Goal: Task Accomplishment & Management: Manage account settings

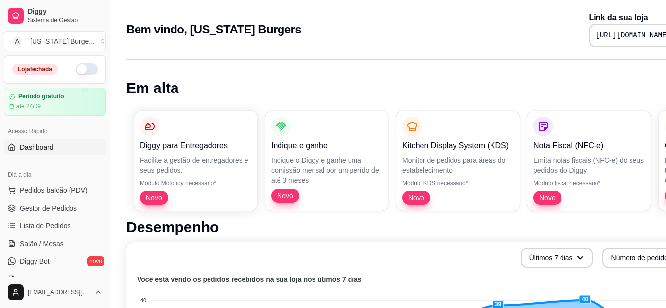
click at [82, 65] on button "button" at bounding box center [87, 70] width 22 height 12
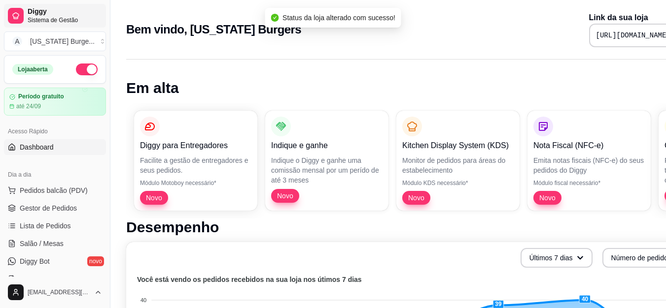
click at [43, 17] on span "Sistema de Gestão" at bounding box center [65, 20] width 74 height 8
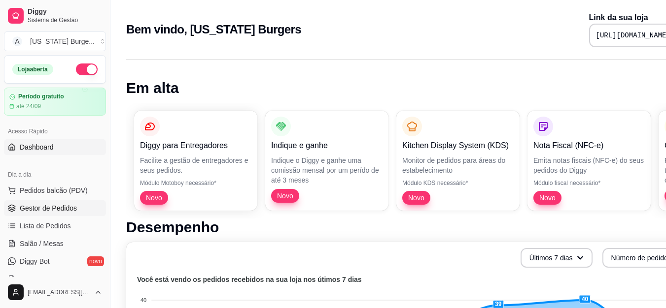
click at [46, 213] on link "Gestor de Pedidos" at bounding box center [55, 209] width 102 height 16
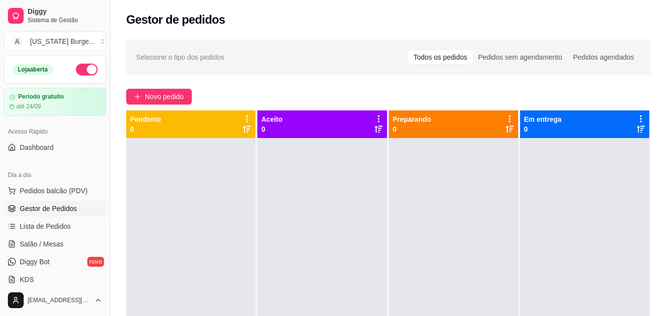
click at [300, 25] on div "Gestor de pedidos" at bounding box center [388, 20] width 524 height 16
click at [306, 31] on div "Gestor de pedidos" at bounding box center [387, 17] width 555 height 34
click at [333, 35] on div "Selecione o tipo dos pedidos Todos os pedidos Pedidos sem agendamento Pedidos a…" at bounding box center [387, 236] width 555 height 405
drag, startPoint x: 333, startPoint y: 35, endPoint x: 295, endPoint y: 60, distance: 45.0
click at [295, 60] on div "Selecione o tipo dos pedidos Todos os pedidos Pedidos sem agendamento Pedidos a…" at bounding box center [388, 57] width 504 height 16
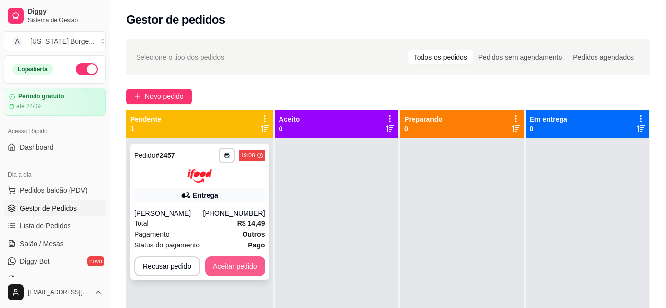
click at [212, 262] on button "Aceitar pedido" at bounding box center [235, 267] width 60 height 20
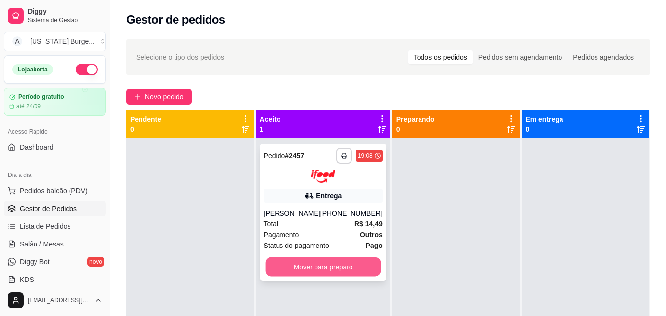
click at [288, 268] on button "Mover para preparo" at bounding box center [322, 266] width 115 height 19
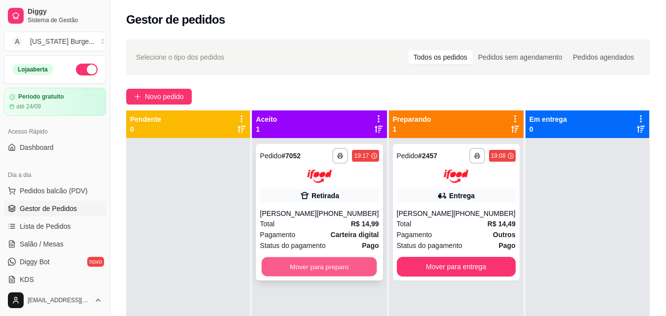
click at [318, 266] on button "Mover para preparo" at bounding box center [319, 266] width 115 height 19
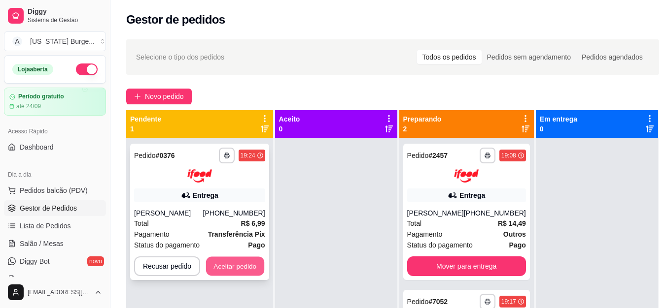
click at [240, 273] on button "Aceitar pedido" at bounding box center [235, 266] width 58 height 19
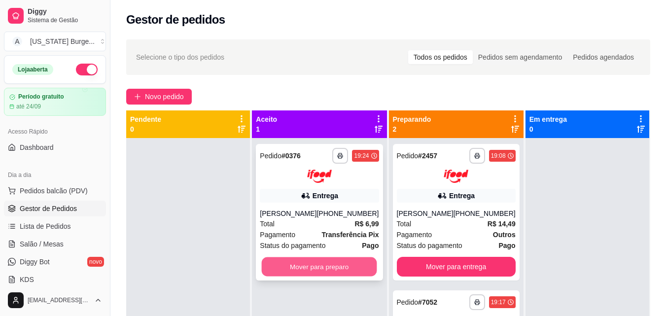
click at [308, 260] on button "Mover para preparo" at bounding box center [319, 266] width 115 height 19
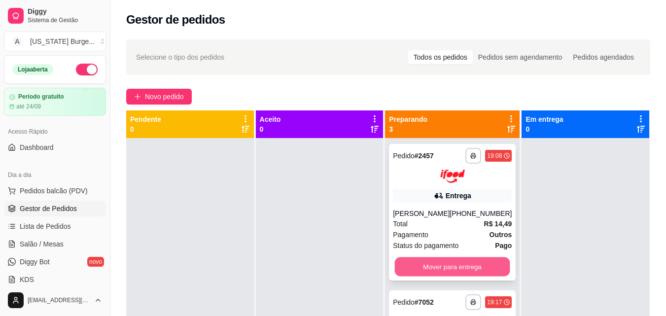
click at [436, 264] on button "Mover para entrega" at bounding box center [452, 266] width 115 height 19
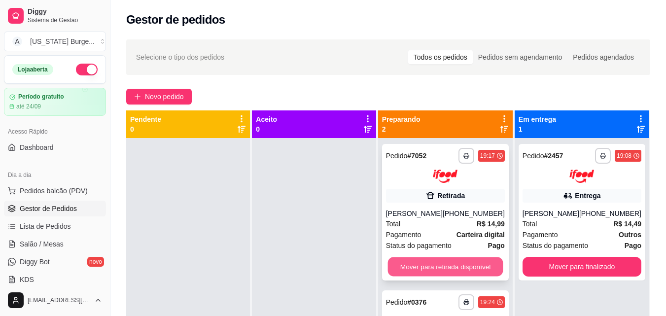
click at [435, 264] on button "Mover para retirada disponível" at bounding box center [444, 266] width 115 height 19
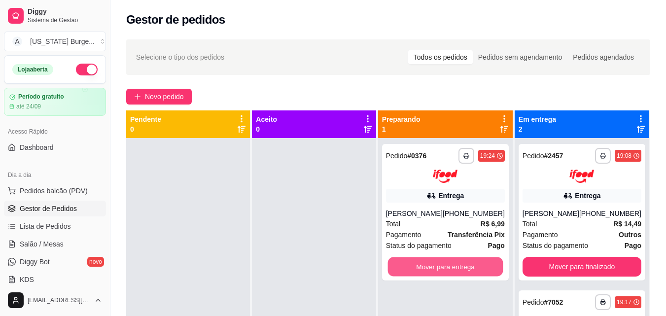
click at [435, 264] on button "Mover para entrega" at bounding box center [444, 266] width 115 height 19
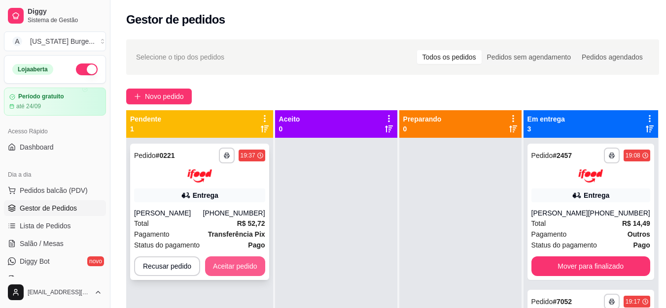
click at [226, 270] on button "Aceitar pedido" at bounding box center [235, 267] width 60 height 20
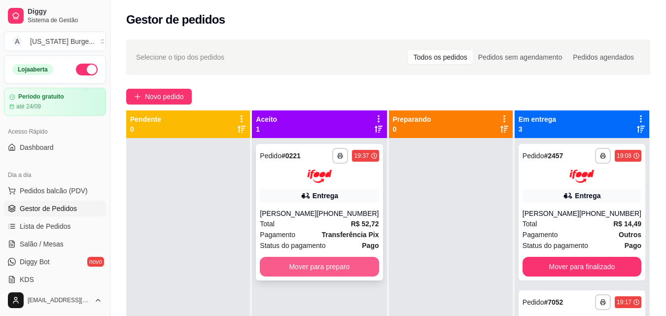
click at [269, 267] on button "Mover para preparo" at bounding box center [319, 267] width 119 height 20
click at [350, 263] on button "Mover para preparo" at bounding box center [319, 266] width 115 height 19
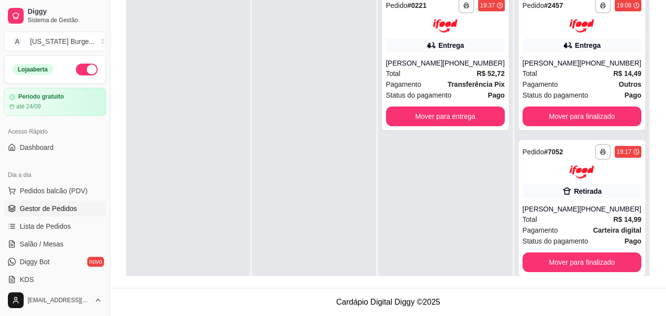
scroll to position [98, 0]
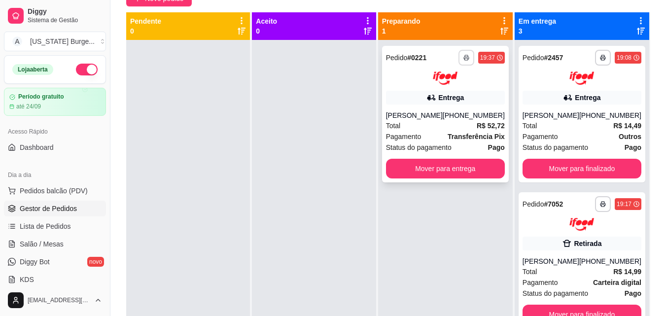
click at [469, 59] on icon "button" at bounding box center [466, 58] width 5 height 2
click at [446, 97] on button "Epson" at bounding box center [439, 92] width 71 height 16
click at [482, 135] on strong "Transferência Pix" at bounding box center [475, 137] width 57 height 8
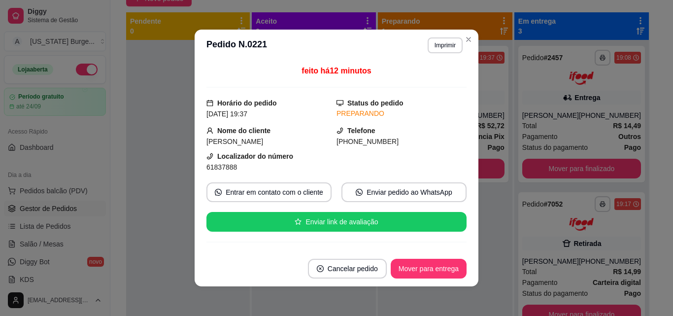
click at [455, 158] on div "Localizador do número 61837888" at bounding box center [336, 162] width 260 height 22
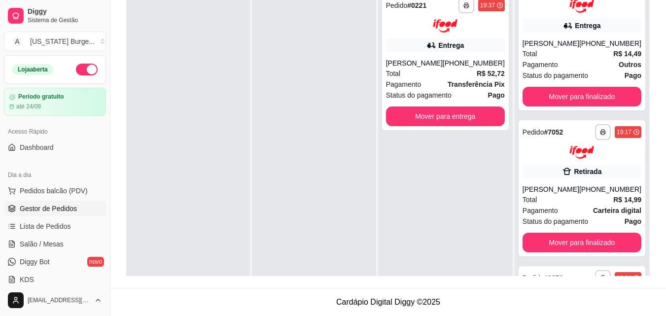
scroll to position [133, 0]
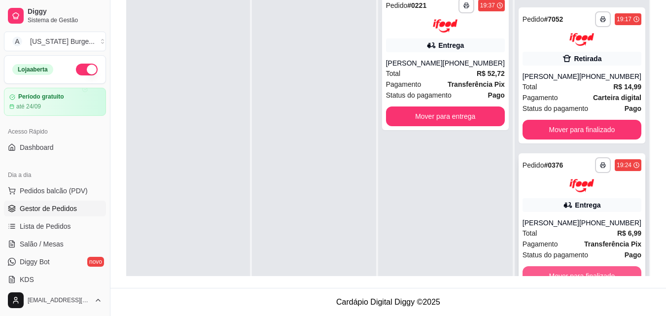
click at [542, 268] on button "Mover para finalizado" at bounding box center [581, 276] width 119 height 20
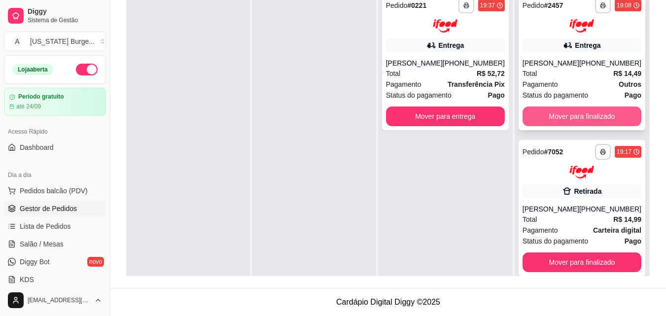
click at [564, 116] on button "Mover para finalizado" at bounding box center [581, 116] width 119 height 20
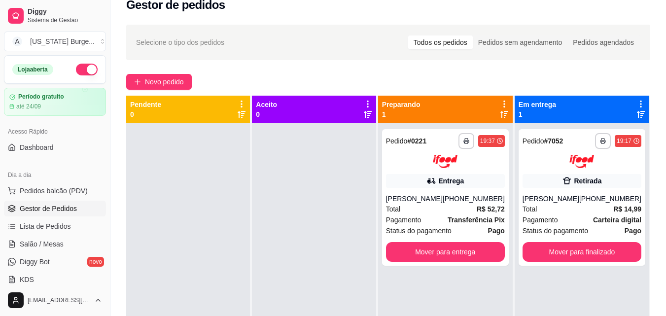
scroll to position [19, 0]
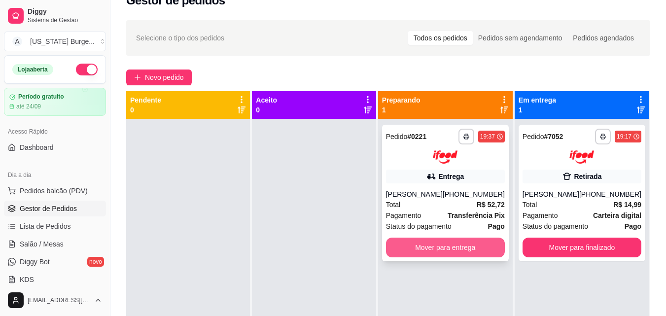
click at [478, 254] on button "Mover para entrega" at bounding box center [445, 248] width 119 height 20
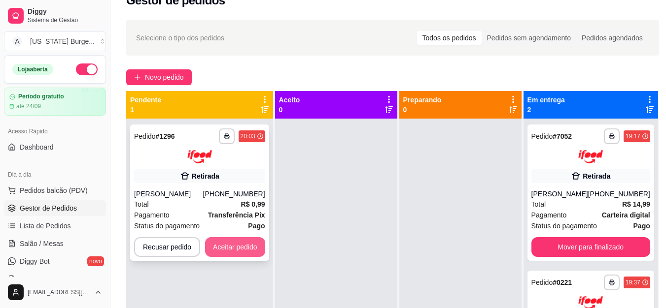
click at [226, 257] on button "Aceitar pedido" at bounding box center [235, 248] width 60 height 20
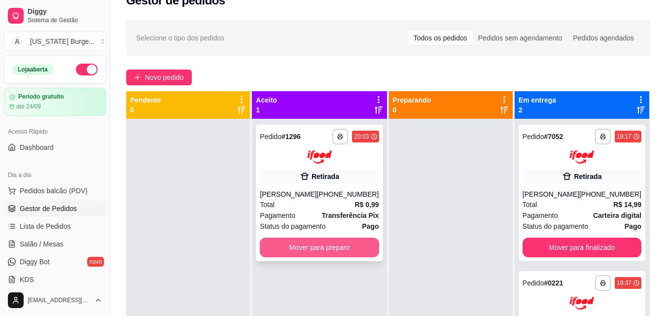
click at [350, 256] on button "Mover para preparo" at bounding box center [319, 248] width 119 height 20
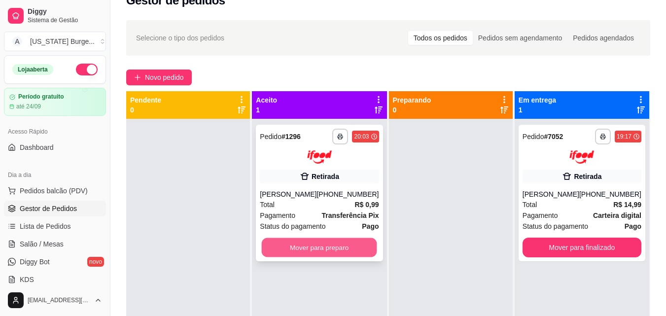
click at [332, 252] on button "Mover para preparo" at bounding box center [319, 247] width 115 height 19
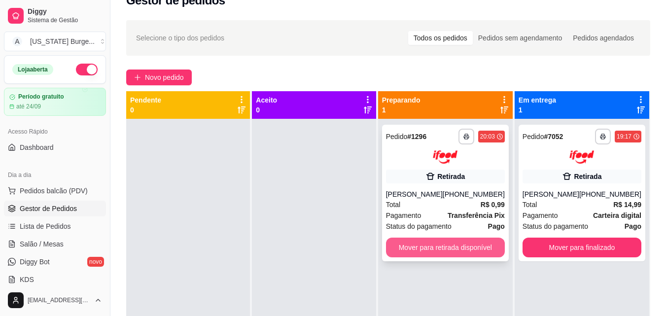
click at [478, 252] on button "Mover para retirada disponível" at bounding box center [445, 248] width 119 height 20
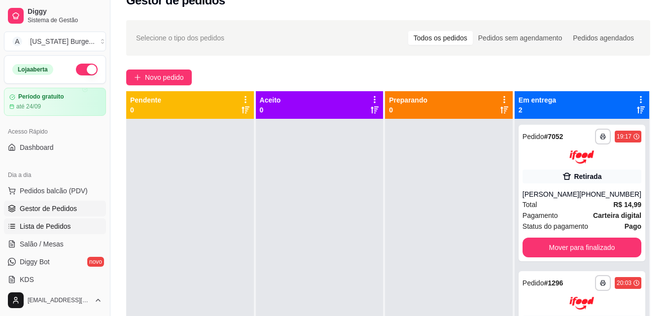
click at [45, 227] on span "Lista de Pedidos" at bounding box center [45, 226] width 51 height 10
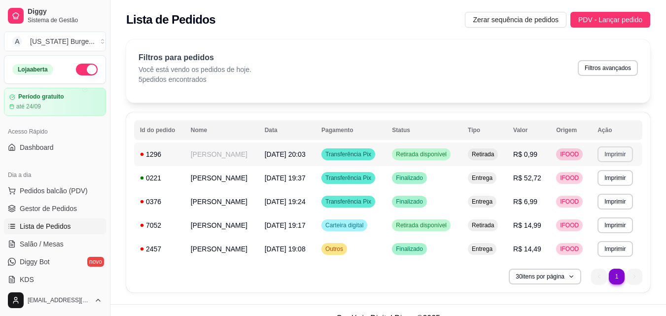
click at [628, 152] on button "Imprimir" at bounding box center [614, 154] width 35 height 16
click at [612, 154] on button "Imprimir" at bounding box center [615, 153] width 34 height 15
click at [628, 153] on button "Imprimir" at bounding box center [614, 154] width 35 height 16
click at [628, 153] on button "Imprimir" at bounding box center [615, 153] width 34 height 15
click at [628, 153] on button "Imprimir" at bounding box center [614, 154] width 35 height 16
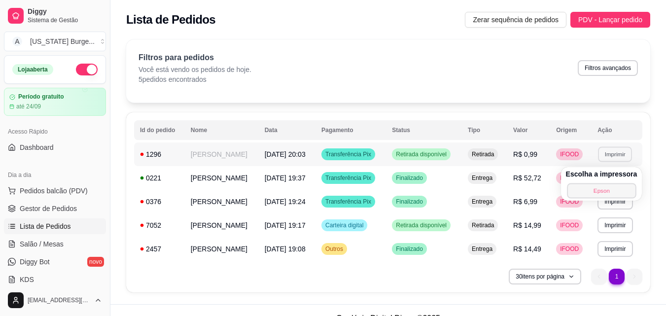
click at [591, 186] on button "Epson" at bounding box center [601, 190] width 69 height 15
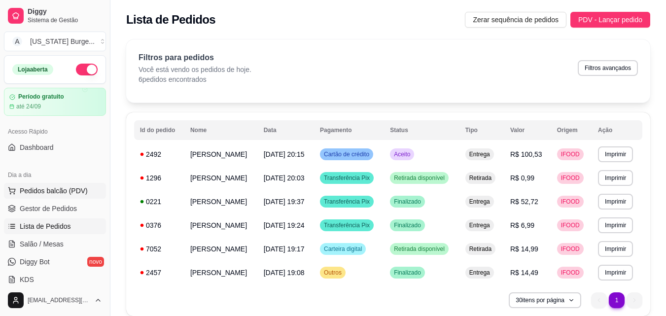
click at [66, 193] on span "Pedidos balcão (PDV)" at bounding box center [54, 191] width 68 height 10
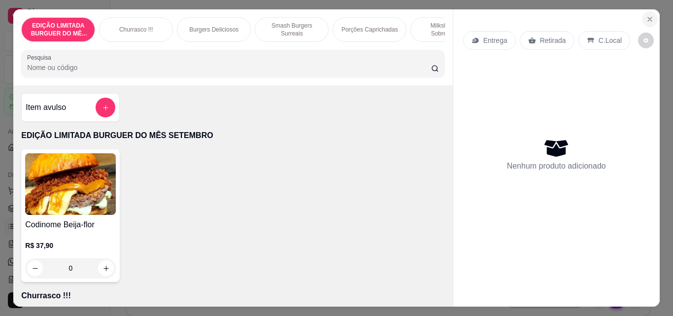
click at [647, 15] on icon "Close" at bounding box center [650, 19] width 8 height 8
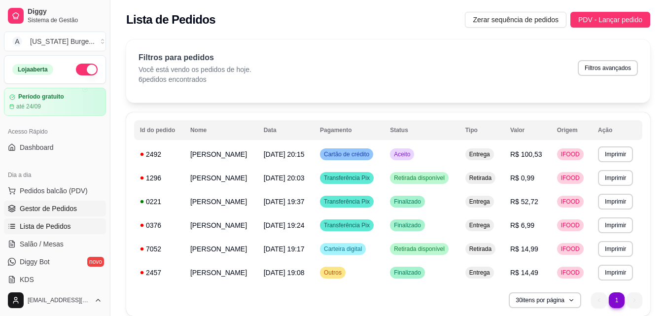
click at [24, 205] on span "Gestor de Pedidos" at bounding box center [48, 209] width 57 height 10
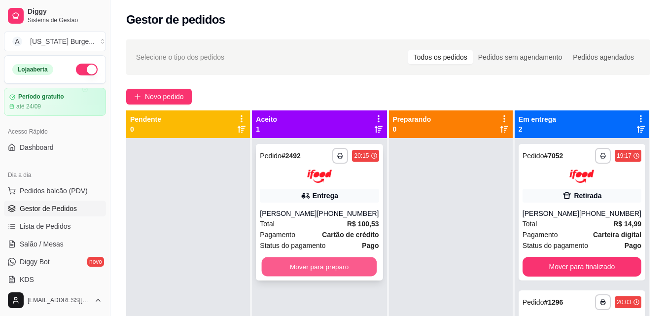
click at [285, 261] on button "Mover para preparo" at bounding box center [319, 266] width 115 height 19
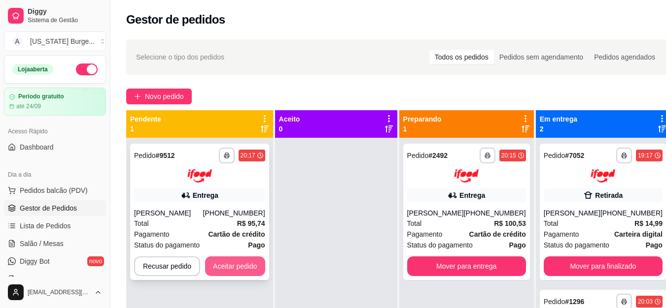
click at [219, 262] on button "Aceitar pedido" at bounding box center [235, 267] width 60 height 20
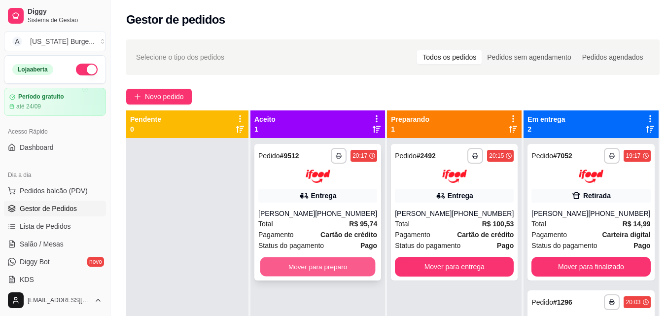
click at [306, 271] on button "Mover para preparo" at bounding box center [317, 266] width 115 height 19
click at [329, 276] on button "Mover para preparo" at bounding box center [317, 267] width 119 height 20
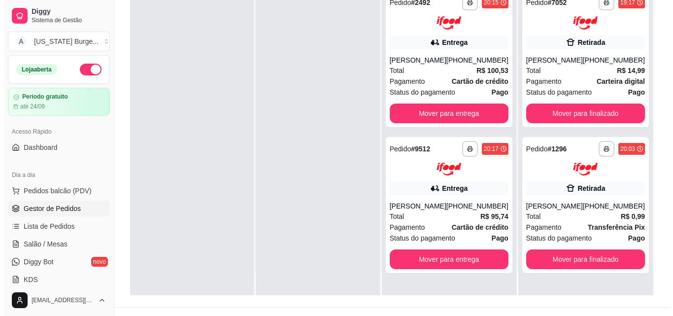
scroll to position [150, 0]
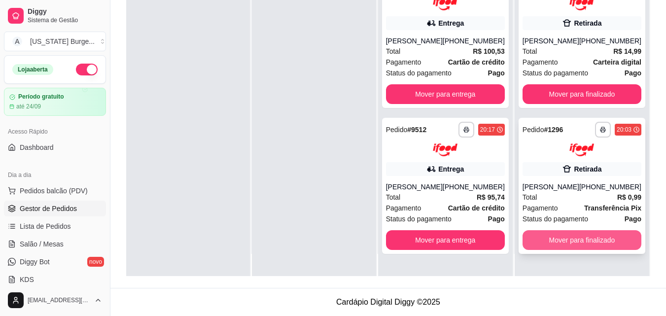
click at [542, 250] on button "Mover para finalizado" at bounding box center [581, 240] width 119 height 20
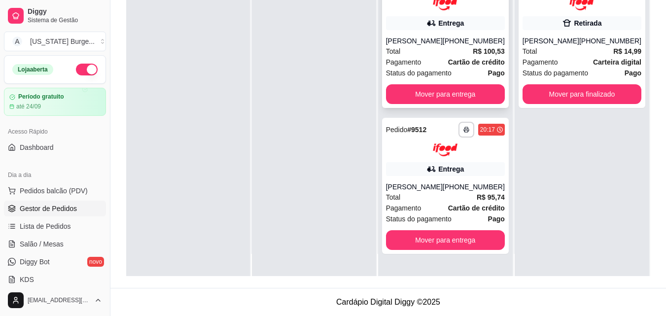
click at [433, 59] on div "Pagamento Cartão de crédito" at bounding box center [445, 62] width 119 height 11
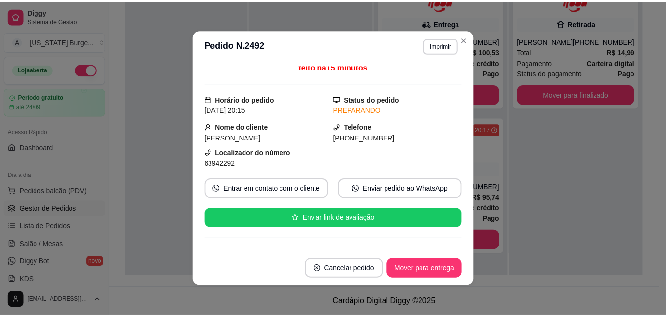
scroll to position [14, 0]
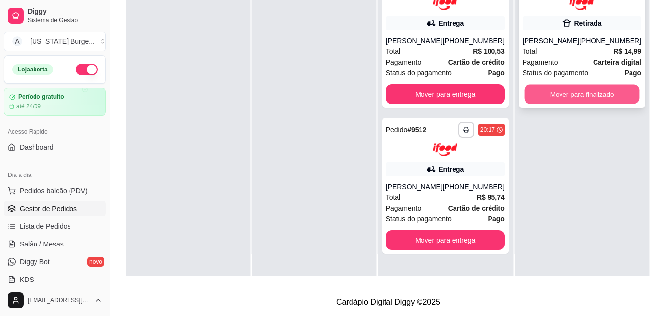
click at [577, 93] on button "Mover para finalizado" at bounding box center [581, 93] width 115 height 19
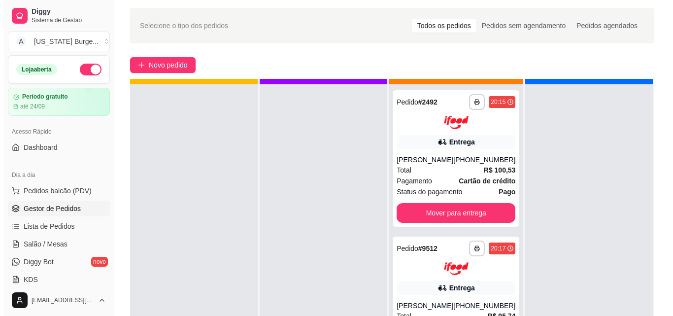
scroll to position [45, 0]
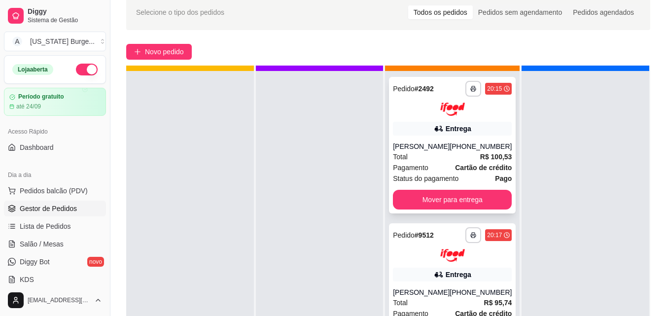
click at [457, 152] on div "Total R$ 100,53" at bounding box center [452, 156] width 119 height 11
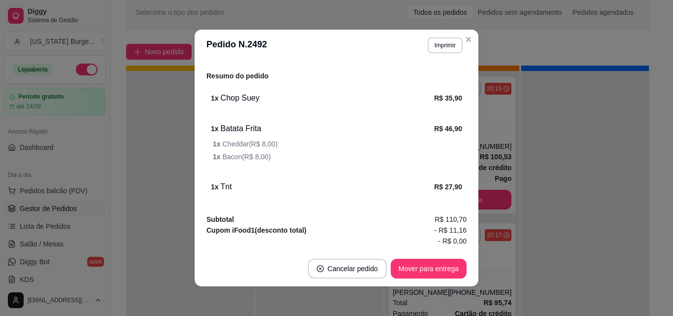
scroll to position [351, 0]
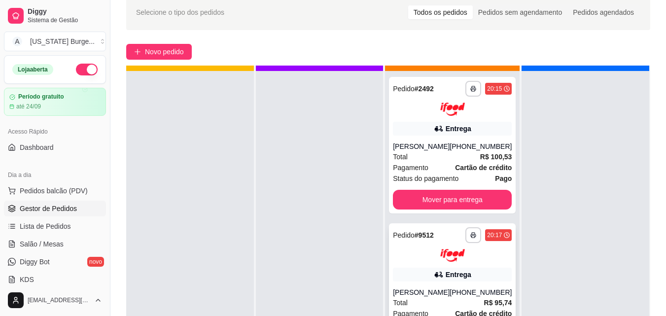
click at [419, 281] on div "Entrega" at bounding box center [452, 275] width 119 height 14
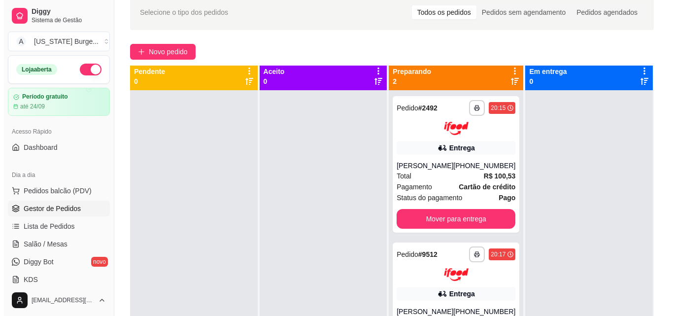
scroll to position [2, 0]
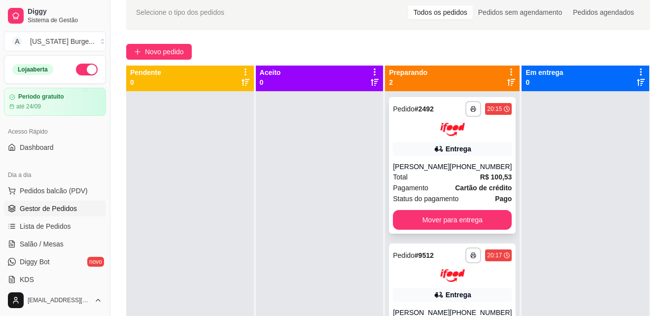
click at [458, 203] on div "Status do pagamento Pago" at bounding box center [452, 198] width 119 height 11
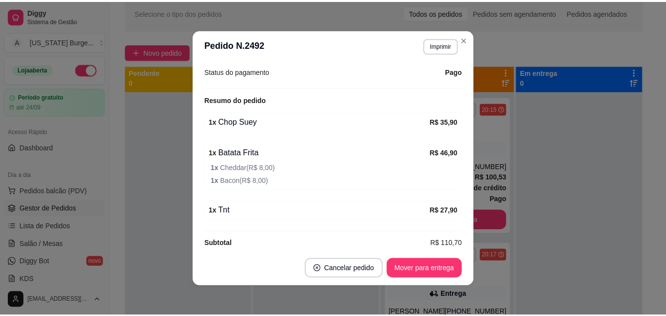
scroll to position [318, 0]
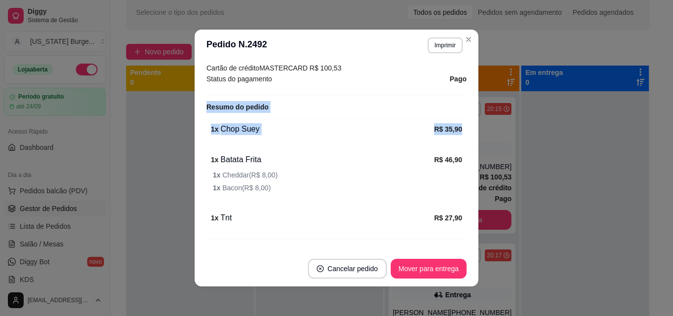
drag, startPoint x: 470, startPoint y: 104, endPoint x: 476, endPoint y: 74, distance: 30.6
click at [476, 76] on div "**********" at bounding box center [336, 158] width 673 height 316
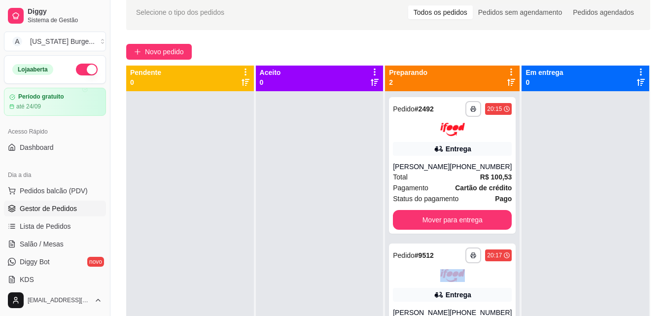
drag, startPoint x: 511, startPoint y: 261, endPoint x: 511, endPoint y: 276, distance: 15.3
click at [511, 276] on div "**********" at bounding box center [452, 249] width 135 height 316
drag, startPoint x: 512, startPoint y: 196, endPoint x: 529, endPoint y: 205, distance: 20.1
click at [524, 205] on div "**********" at bounding box center [388, 224] width 524 height 316
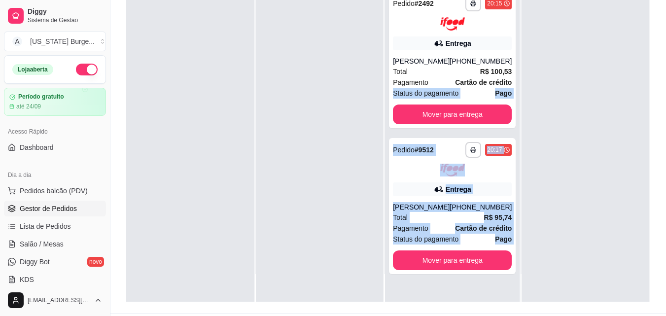
scroll to position [143, 0]
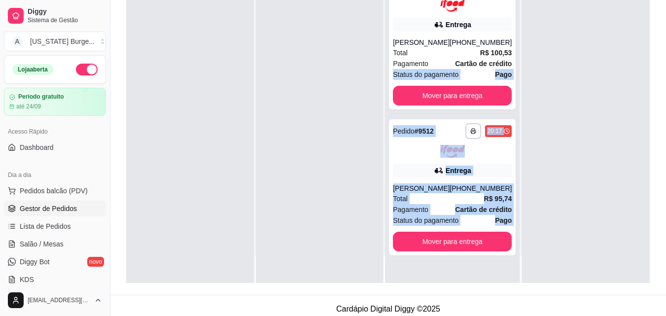
click at [554, 155] on div at bounding box center [585, 125] width 128 height 316
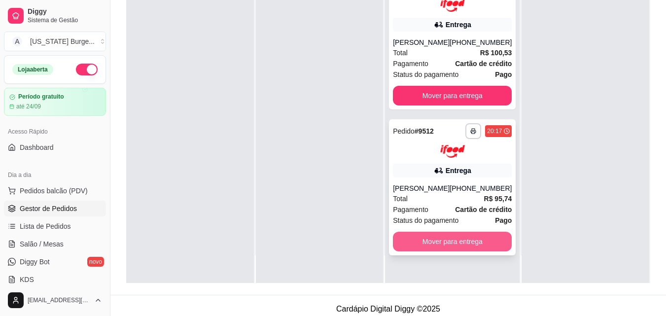
click at [464, 251] on button "Mover para entrega" at bounding box center [452, 242] width 119 height 20
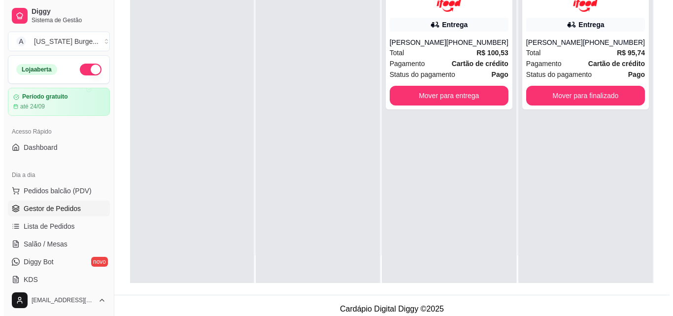
scroll to position [0, 0]
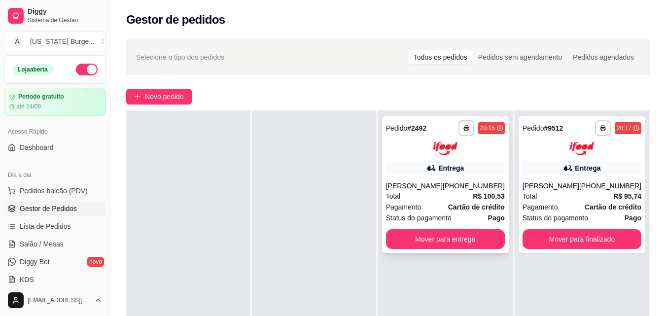
click at [450, 213] on span "Status do pagamento" at bounding box center [419, 217] width 66 height 11
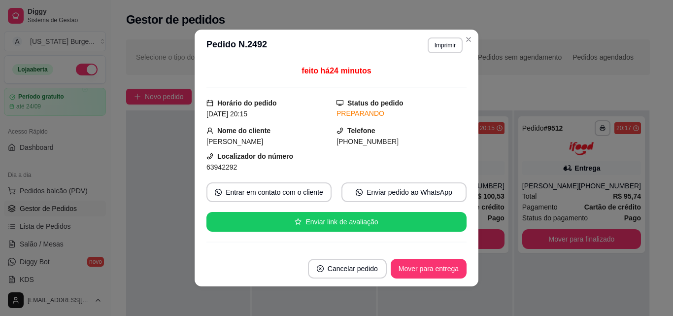
scroll to position [68, 0]
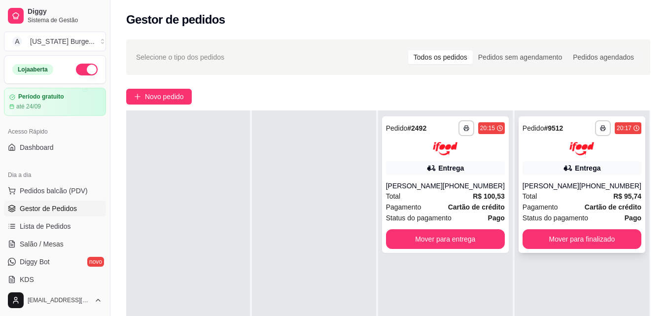
click at [550, 187] on div "[PERSON_NAME]" at bounding box center [550, 186] width 57 height 10
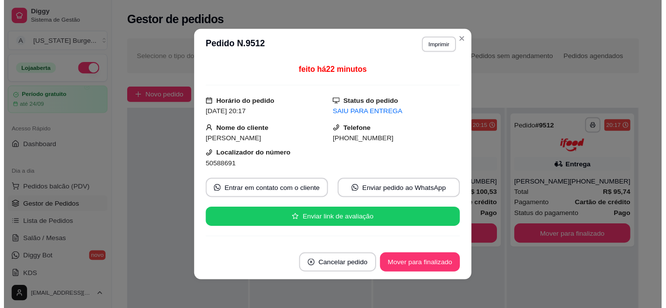
scroll to position [159, 0]
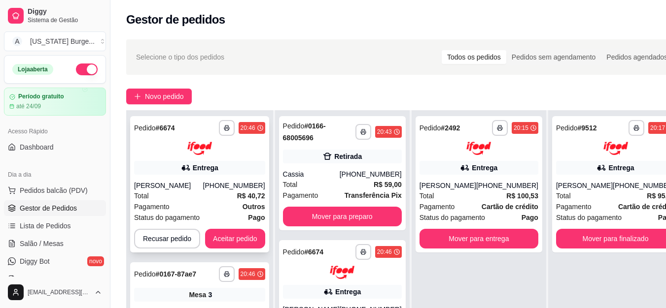
click at [228, 238] on button "Aceitar pedido" at bounding box center [235, 239] width 60 height 20
click at [237, 245] on button "Aceitar pedido" at bounding box center [235, 239] width 60 height 20
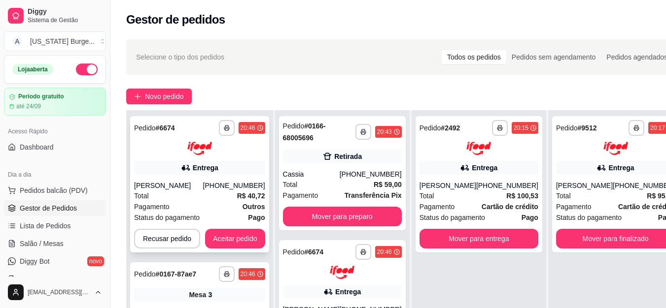
click at [237, 245] on button "Aceitar pedido" at bounding box center [235, 239] width 60 height 20
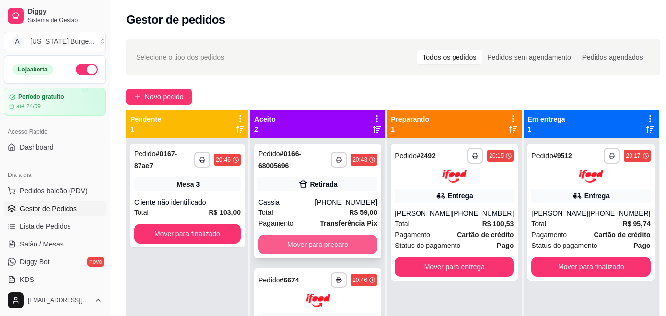
click at [310, 248] on button "Mover para preparo" at bounding box center [317, 245] width 119 height 20
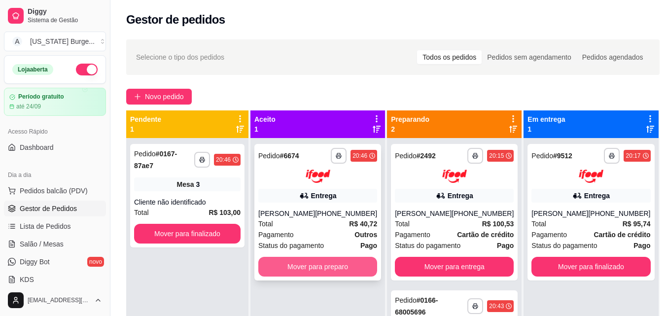
click at [342, 276] on button "Mover para preparo" at bounding box center [317, 267] width 119 height 20
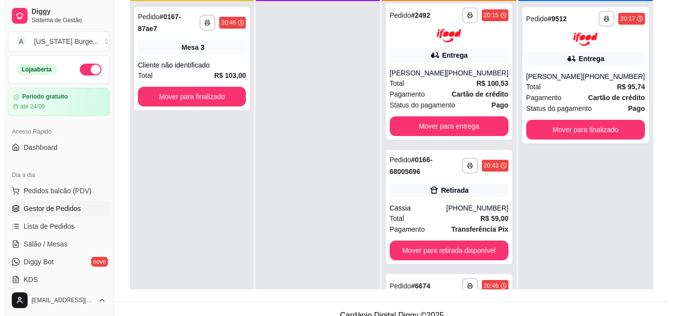
scroll to position [24, 0]
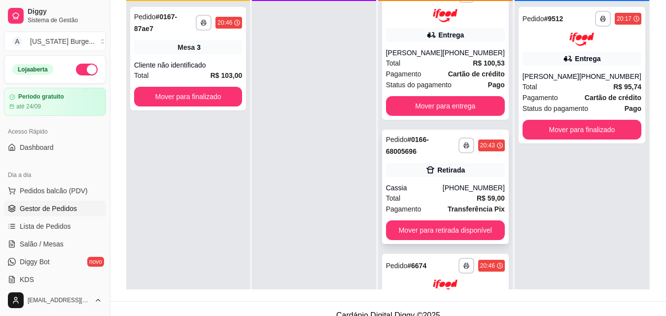
click at [451, 183] on div "[PHONE_NUMBER]" at bounding box center [474, 188] width 62 height 10
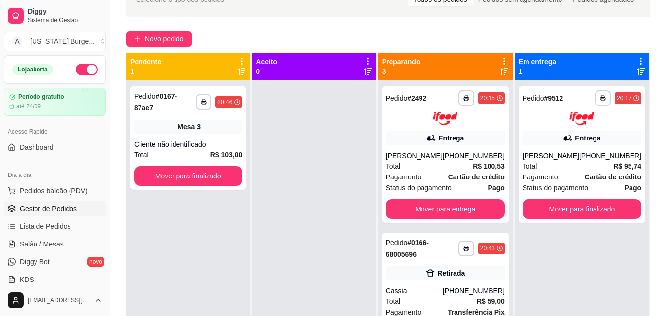
scroll to position [56, 0]
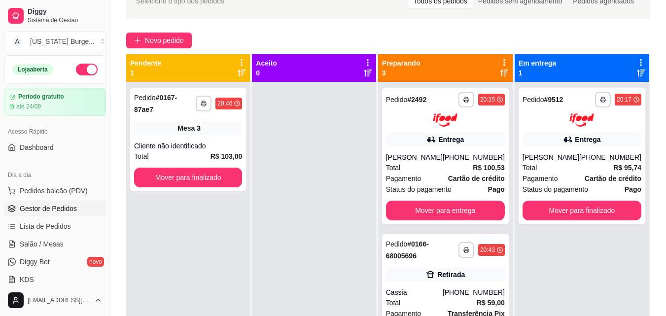
drag, startPoint x: 107, startPoint y: 118, endPoint x: 104, endPoint y: 162, distance: 43.9
click at [104, 162] on div "Diggy Sistema de Gestão A [US_STATE] Burge ... Loja aberta Período gratuito até…" at bounding box center [55, 158] width 110 height 316
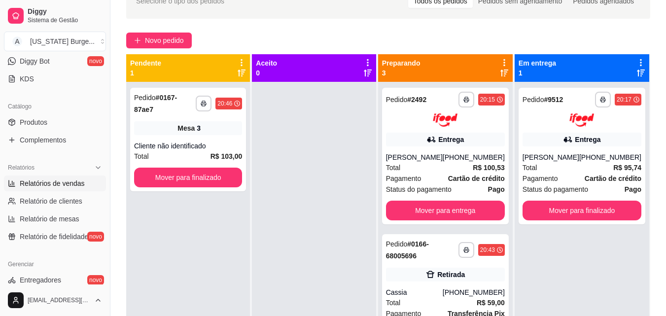
click at [57, 181] on span "Relatórios de vendas" at bounding box center [52, 183] width 65 height 10
select select "ALL"
select select "0"
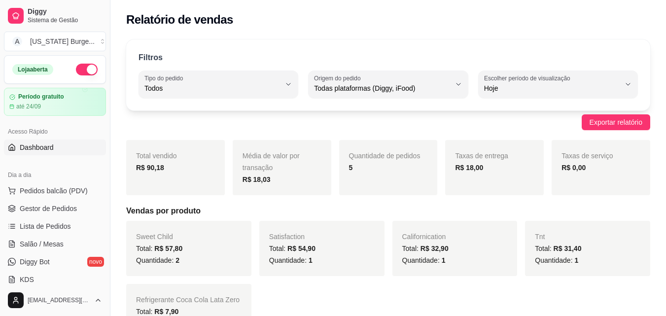
click at [33, 150] on span "Dashboard" at bounding box center [37, 147] width 34 height 10
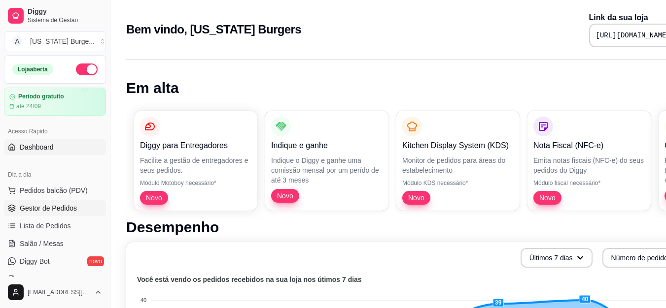
click at [47, 202] on link "Gestor de Pedidos" at bounding box center [55, 209] width 102 height 16
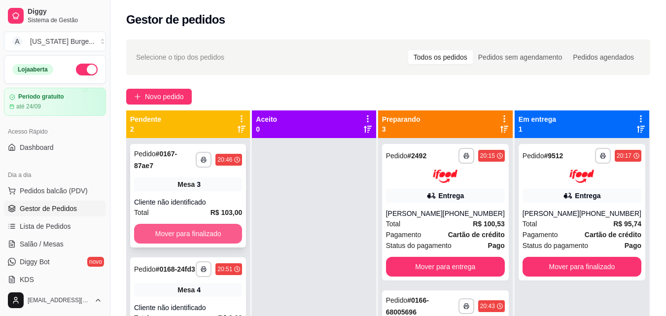
click at [219, 227] on button "Mover para finalizado" at bounding box center [188, 234] width 108 height 20
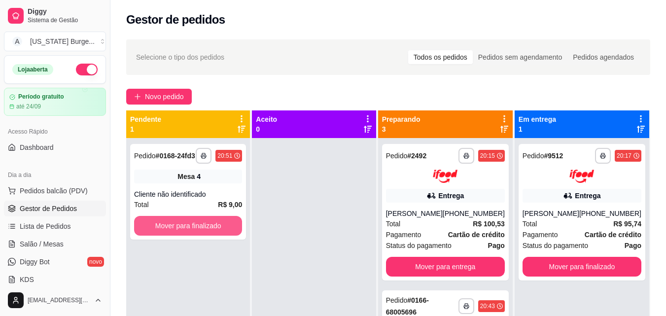
click at [219, 227] on button "Mover para finalizado" at bounding box center [188, 226] width 108 height 20
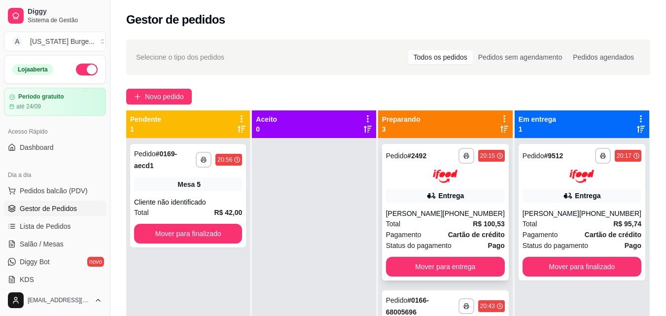
click at [463, 227] on div "Total R$ 100,53" at bounding box center [445, 223] width 119 height 11
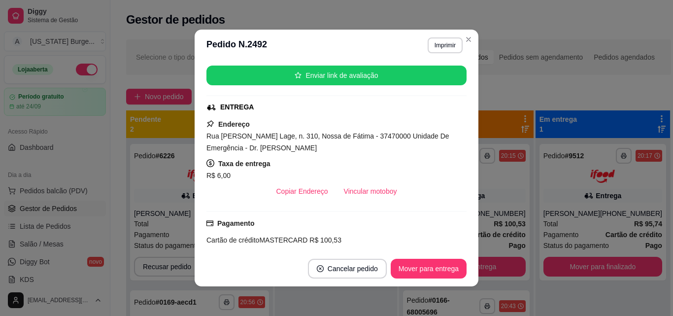
scroll to position [148, 0]
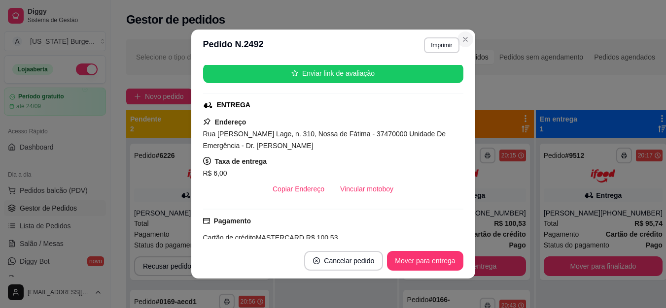
click at [468, 32] on div "Gestor de pedidos" at bounding box center [398, 17] width 577 height 34
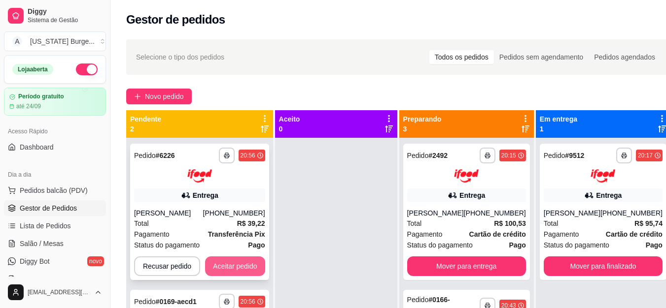
click at [254, 265] on button "Aceitar pedido" at bounding box center [235, 267] width 60 height 20
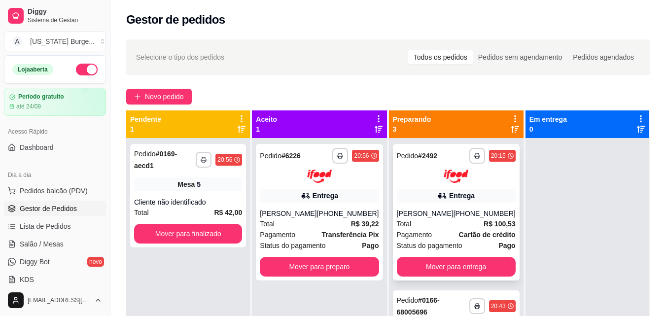
click at [437, 228] on div "Total R$ 100,53" at bounding box center [456, 223] width 119 height 11
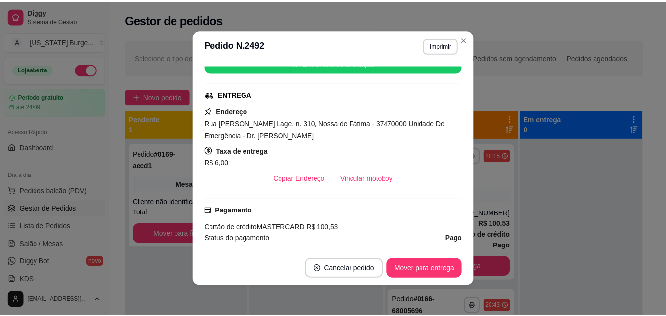
scroll to position [318, 0]
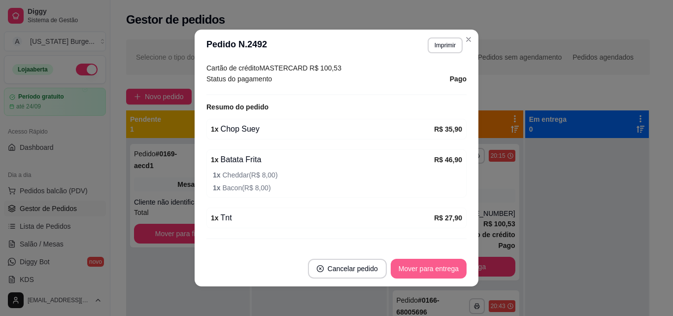
click at [423, 272] on button "Mover para entrega" at bounding box center [429, 269] width 76 height 20
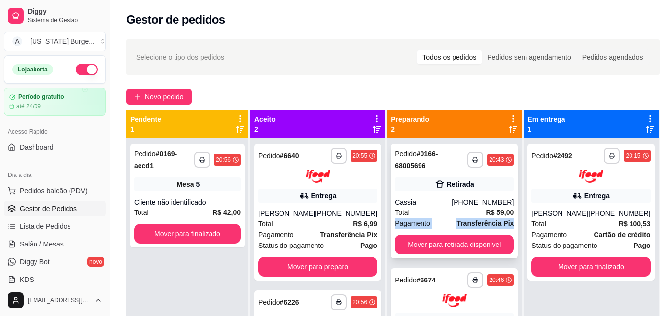
drag, startPoint x: 508, startPoint y: 210, endPoint x: 508, endPoint y: 227, distance: 16.8
click at [508, 227] on div "**********" at bounding box center [454, 201] width 127 height 114
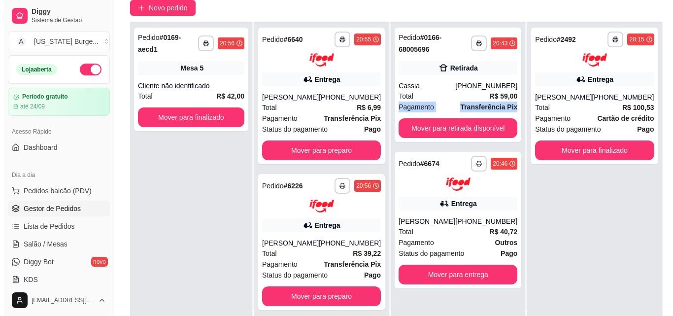
scroll to position [0, 0]
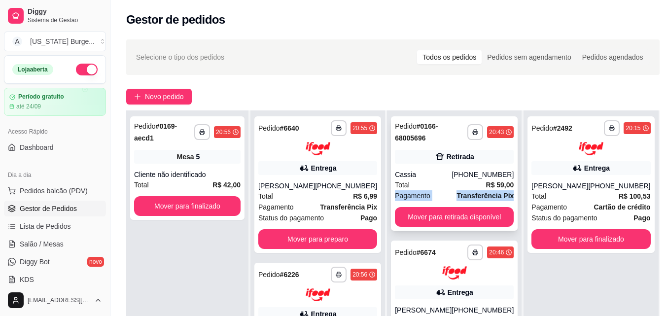
click at [426, 192] on span "Pagamento" at bounding box center [412, 195] width 35 height 11
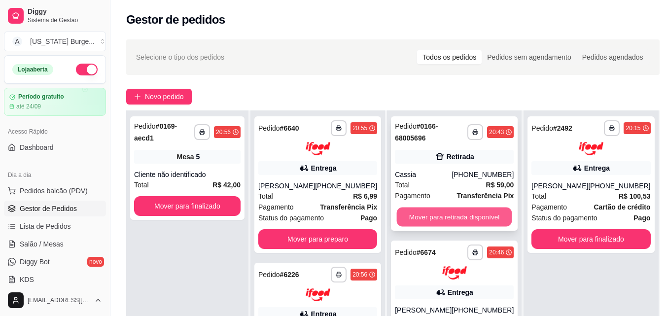
click at [453, 226] on button "Mover para retirada disponível" at bounding box center [454, 216] width 115 height 19
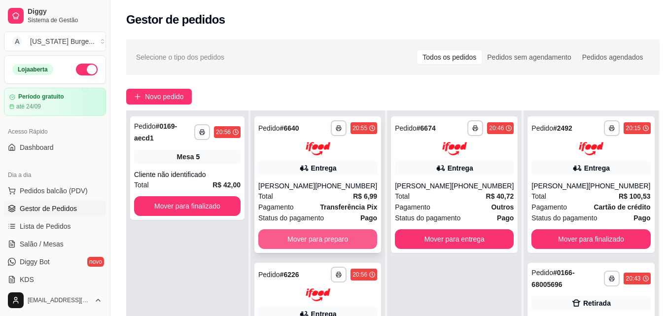
click at [335, 243] on button "Mover para preparo" at bounding box center [317, 239] width 119 height 20
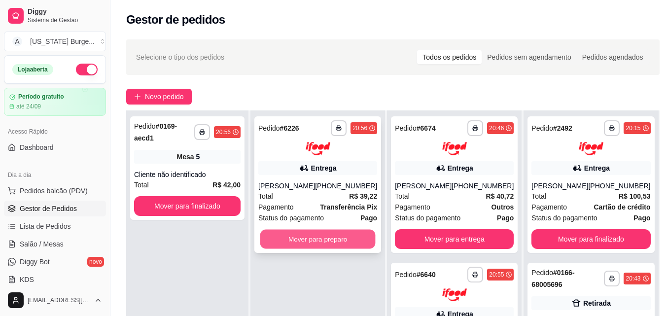
click at [328, 230] on button "Mover para preparo" at bounding box center [317, 238] width 115 height 19
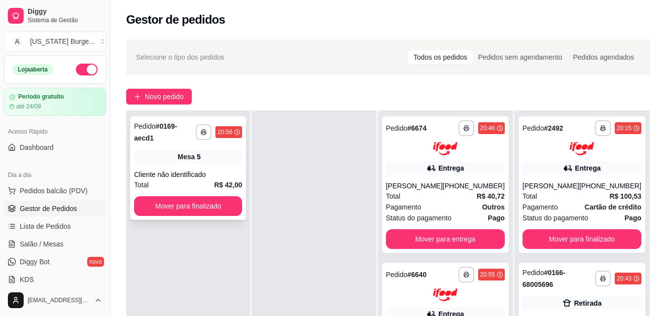
click at [183, 152] on span "Mesa" at bounding box center [185, 157] width 17 height 10
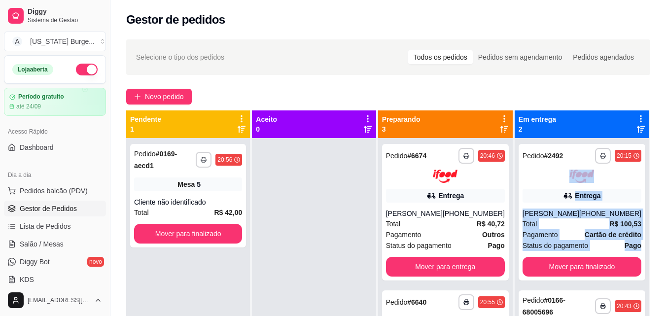
drag, startPoint x: 634, startPoint y: 175, endPoint x: 639, endPoint y: 232, distance: 57.4
click at [639, 236] on div "**********" at bounding box center [581, 296] width 135 height 316
click at [659, 204] on div "**********" at bounding box center [387, 236] width 555 height 405
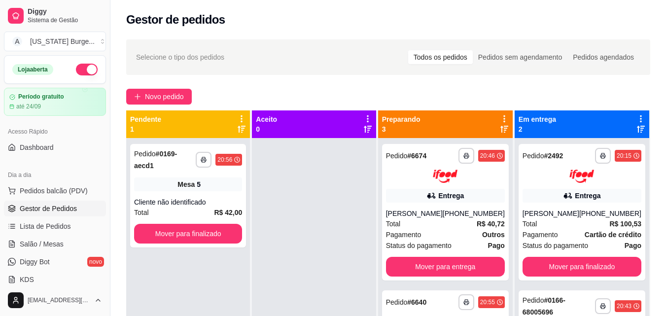
drag, startPoint x: 662, startPoint y: 185, endPoint x: 666, endPoint y: 203, distance: 18.3
click at [666, 203] on html "**********" at bounding box center [333, 158] width 666 height 316
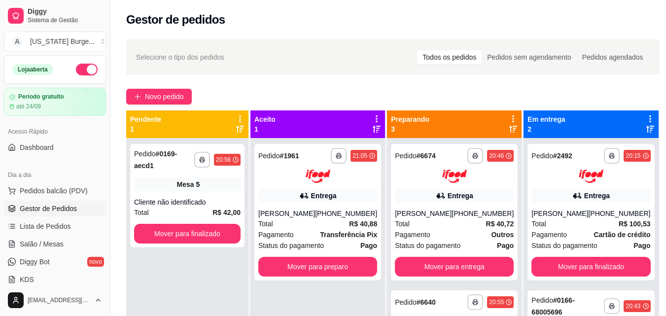
click at [651, 176] on div "**********" at bounding box center [392, 236] width 565 height 405
click at [335, 61] on div "Selecione o tipo dos pedidos Todos os pedidos Pedidos sem agendamento Pedidos a…" at bounding box center [392, 57] width 513 height 16
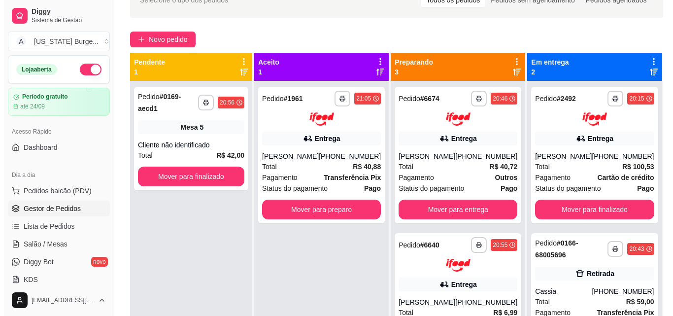
scroll to position [39, 0]
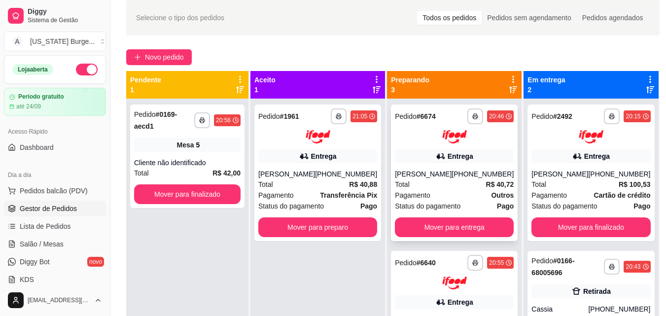
click at [427, 190] on div "Total R$ 40,72" at bounding box center [454, 184] width 119 height 11
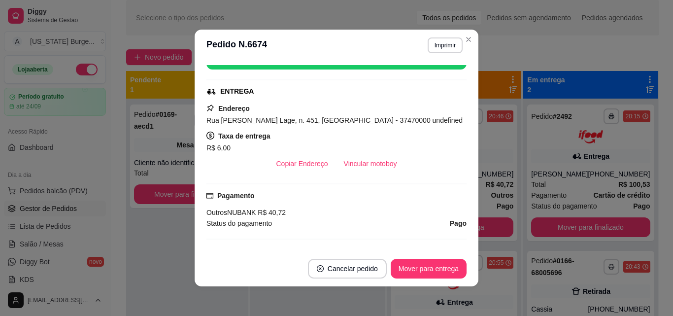
scroll to position [107, 0]
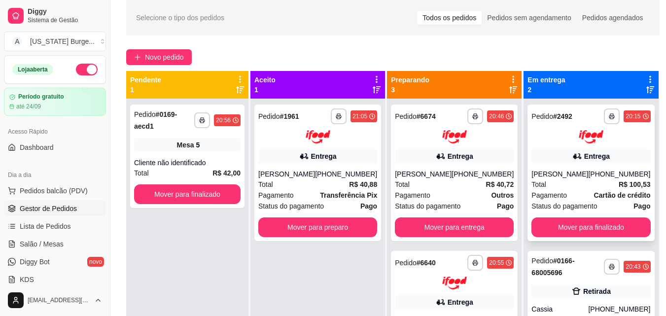
click at [533, 194] on span "Pagamento" at bounding box center [548, 195] width 35 height 11
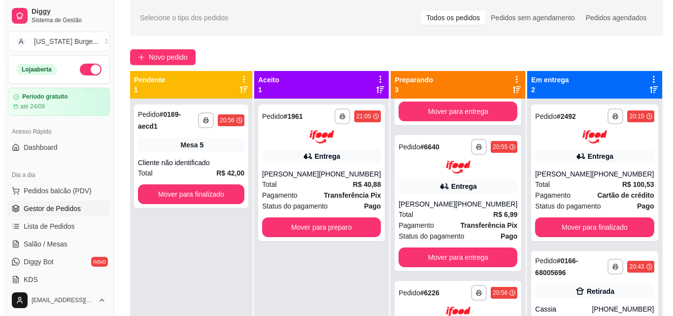
scroll to position [102, 0]
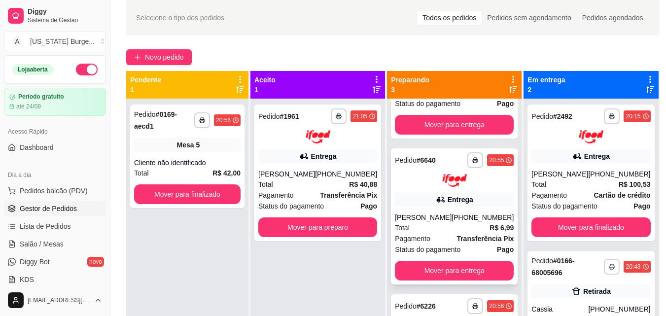
click at [447, 233] on div "Total R$ 6,99" at bounding box center [454, 227] width 119 height 11
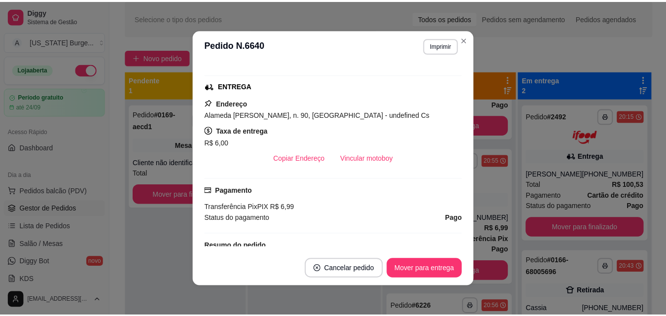
scroll to position [0, 0]
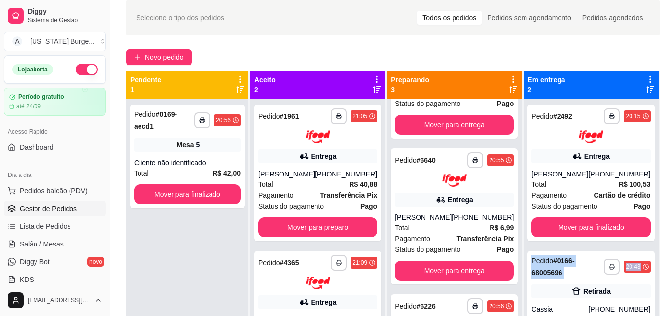
drag, startPoint x: 658, startPoint y: 213, endPoint x: 659, endPoint y: 271, distance: 58.2
click at [659, 271] on div "**********" at bounding box center [392, 196] width 565 height 405
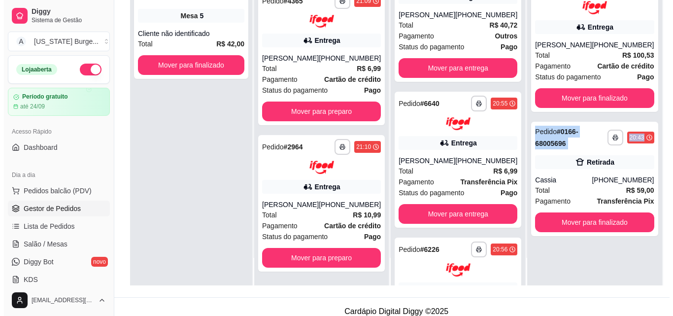
scroll to position [138, 0]
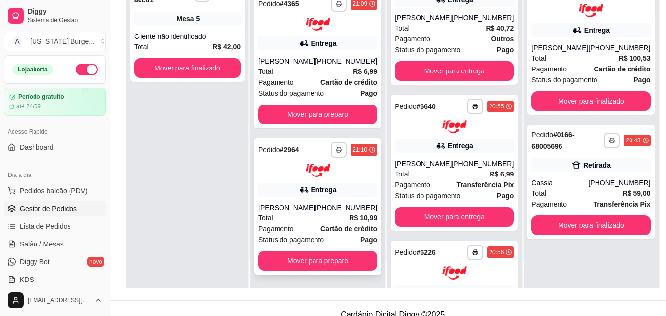
click at [315, 185] on div "Entrega" at bounding box center [324, 190] width 26 height 10
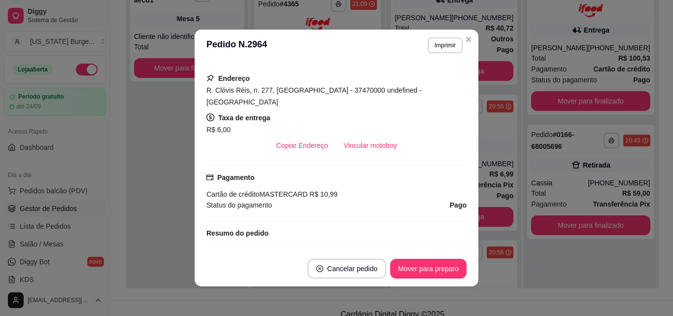
scroll to position [189, 0]
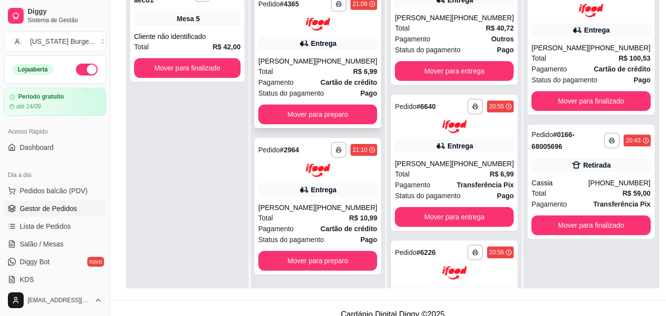
click at [334, 66] on div "Total R$ 6,99" at bounding box center [317, 71] width 119 height 11
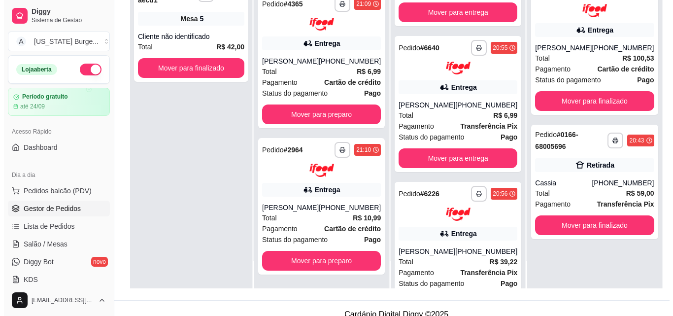
scroll to position [152, 0]
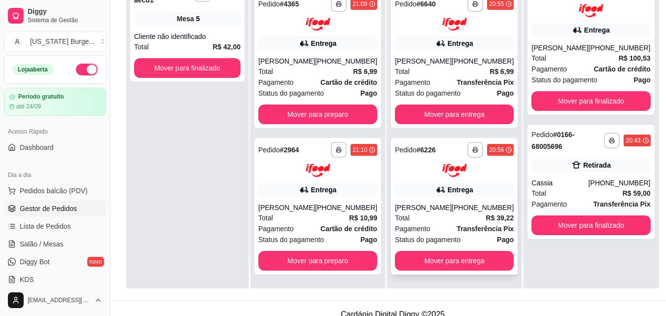
click at [440, 221] on div "Total R$ 39,22" at bounding box center [454, 217] width 119 height 11
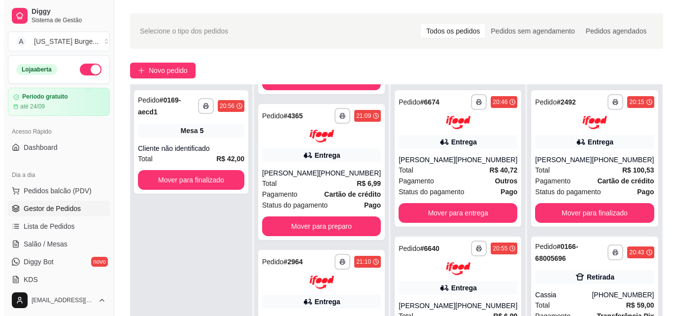
scroll to position [25, 0]
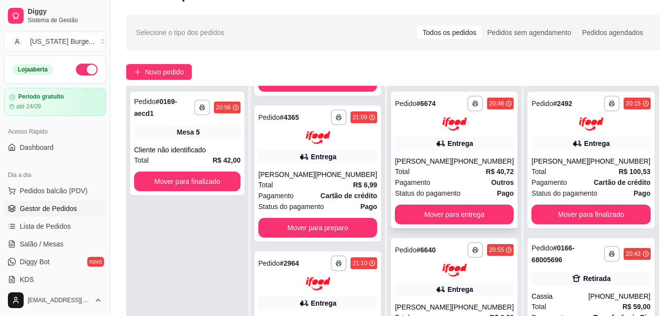
click at [444, 177] on div "Total R$ 40,72" at bounding box center [454, 171] width 119 height 11
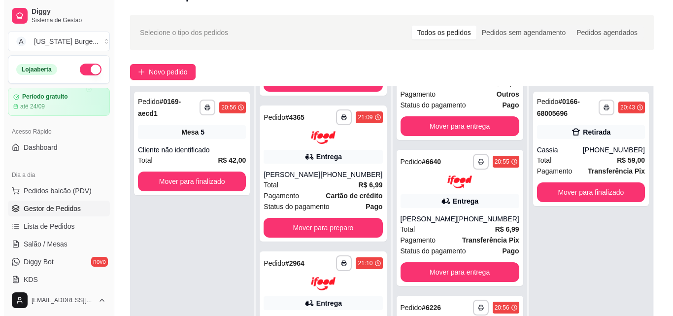
scroll to position [106, 0]
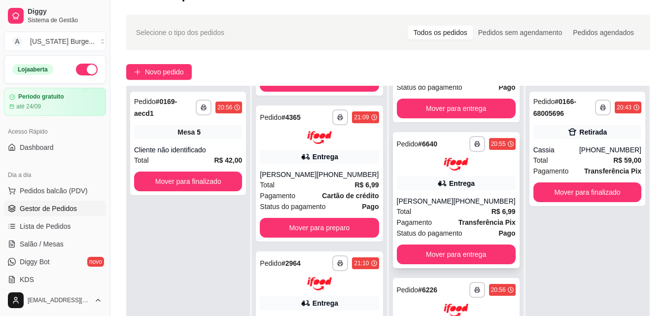
click at [425, 217] on div "Total R$ 6,99" at bounding box center [456, 211] width 119 height 11
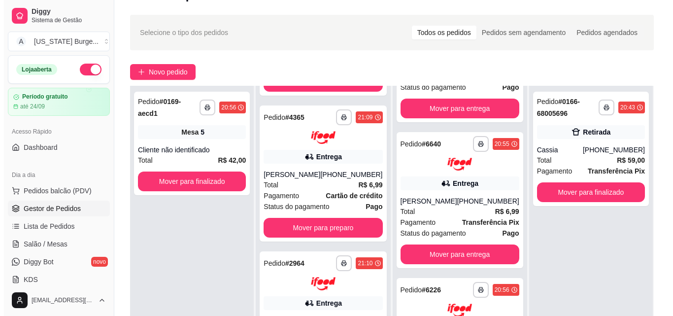
scroll to position [152, 0]
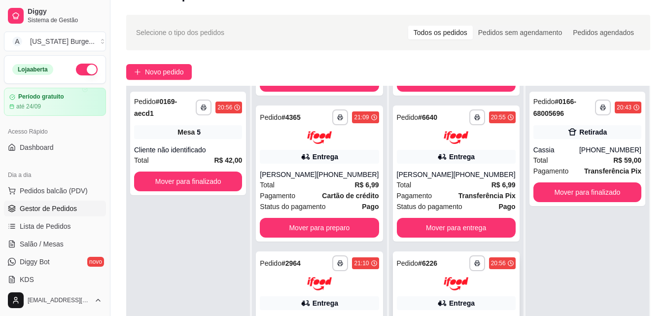
click at [421, 287] on div at bounding box center [456, 283] width 119 height 13
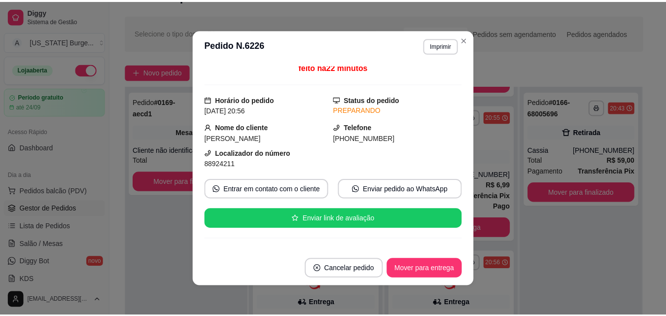
scroll to position [0, 0]
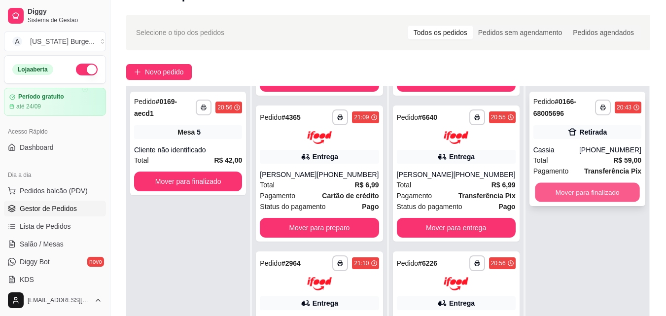
click at [543, 187] on button "Mover para finalizado" at bounding box center [587, 192] width 105 height 19
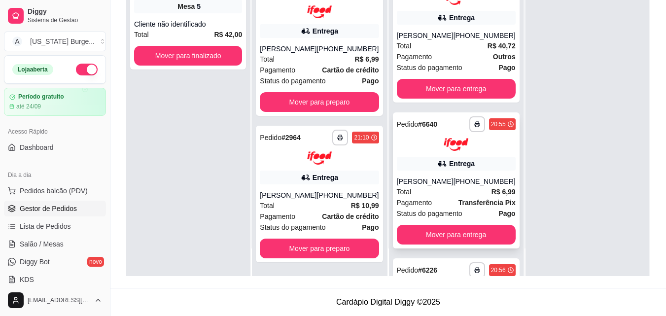
click at [440, 186] on div "[PERSON_NAME]" at bounding box center [425, 181] width 57 height 10
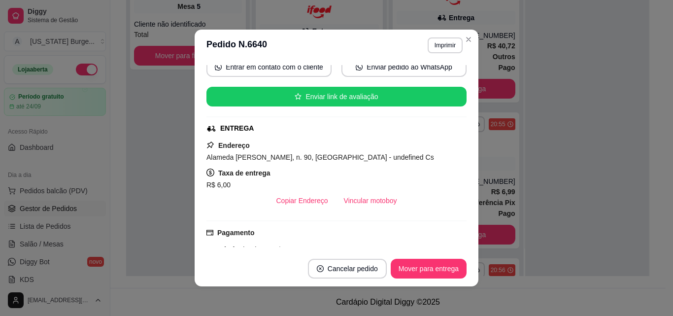
scroll to position [109, 0]
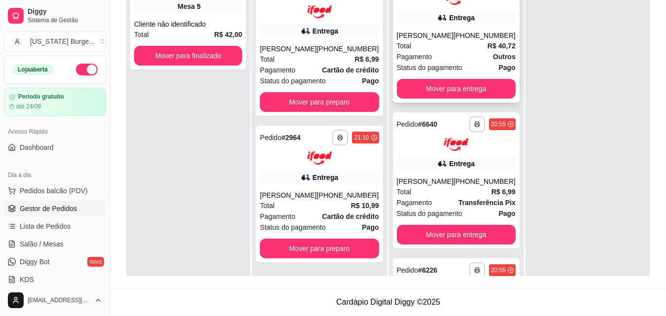
click at [435, 62] on div "Pagamento Outros" at bounding box center [456, 56] width 119 height 11
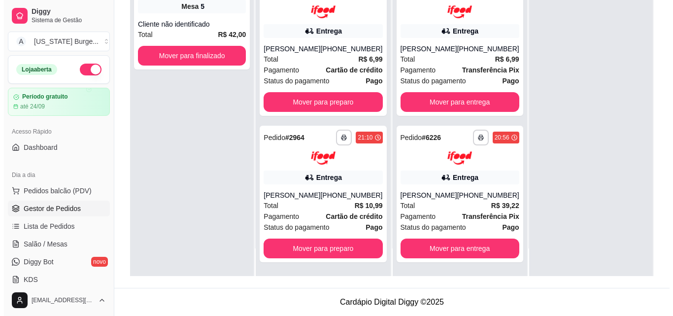
scroll to position [152, 0]
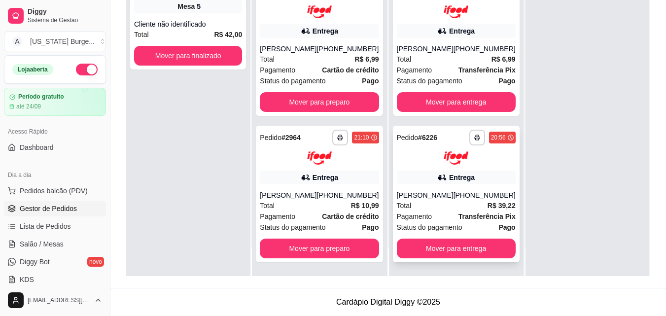
click at [445, 204] on div "Total R$ 39,22" at bounding box center [456, 205] width 119 height 11
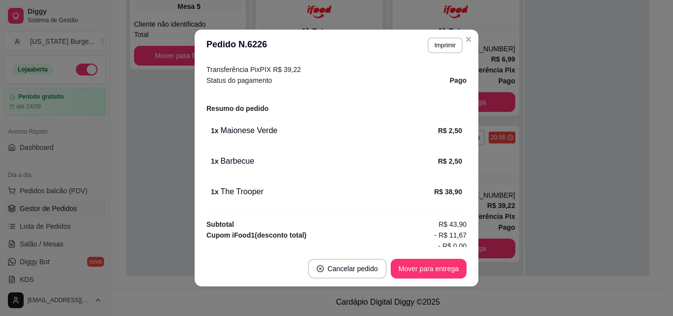
scroll to position [343, 0]
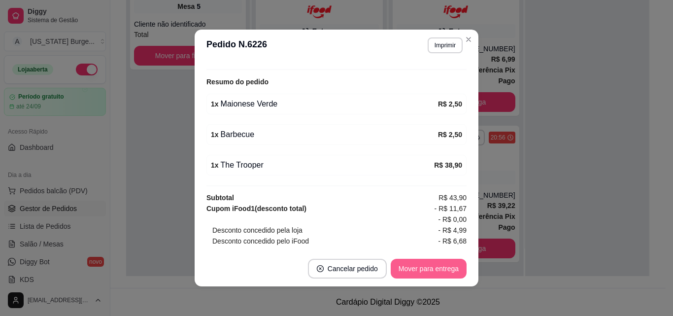
click at [410, 265] on button "Mover para entrega" at bounding box center [429, 269] width 76 height 20
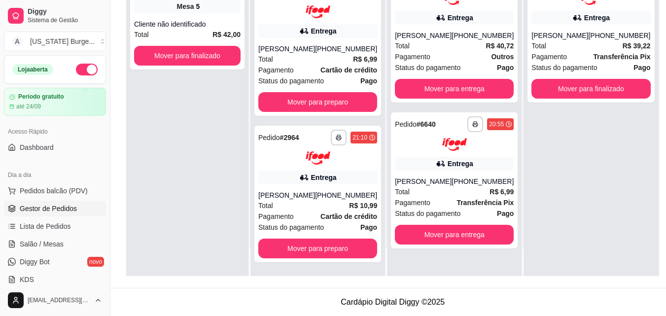
scroll to position [0, 0]
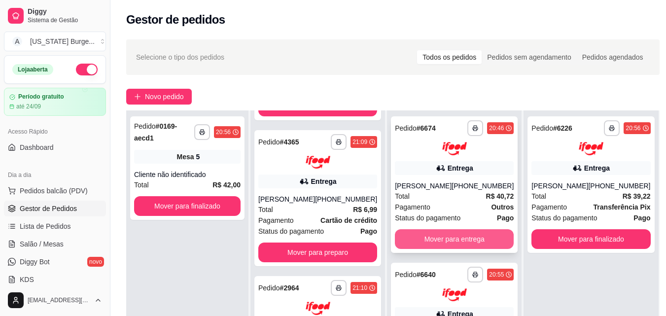
click at [443, 236] on button "Mover para entrega" at bounding box center [454, 239] width 119 height 20
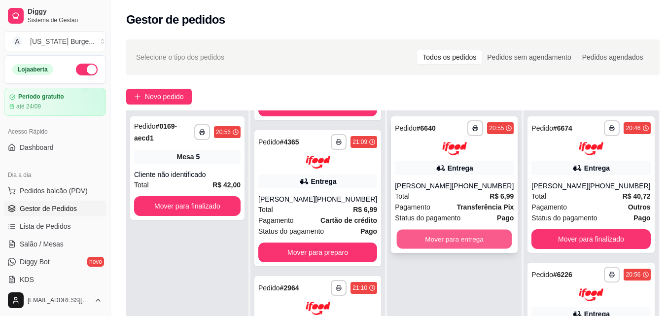
click at [438, 242] on button "Mover para entrega" at bounding box center [454, 238] width 115 height 19
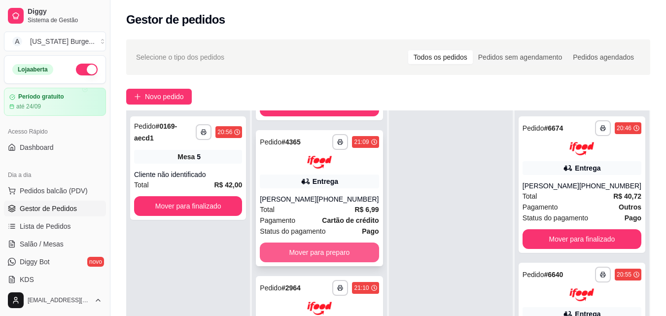
click at [337, 242] on button "Mover para preparo" at bounding box center [319, 252] width 119 height 20
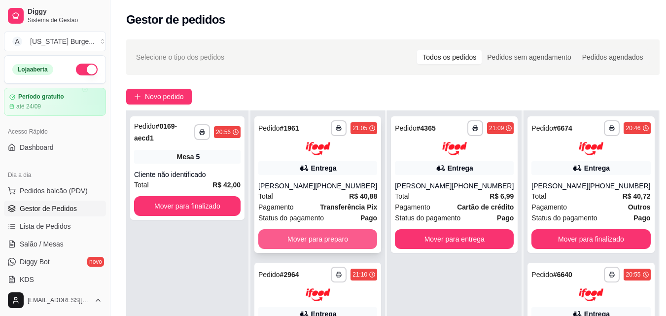
click at [322, 237] on button "Mover para preparo" at bounding box center [317, 239] width 119 height 20
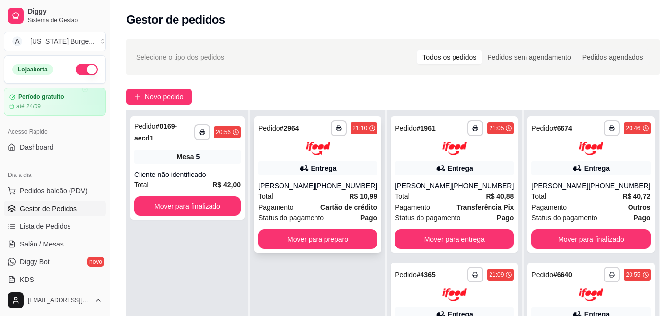
click at [330, 203] on strong "Cartão de crédito" at bounding box center [348, 207] width 57 height 8
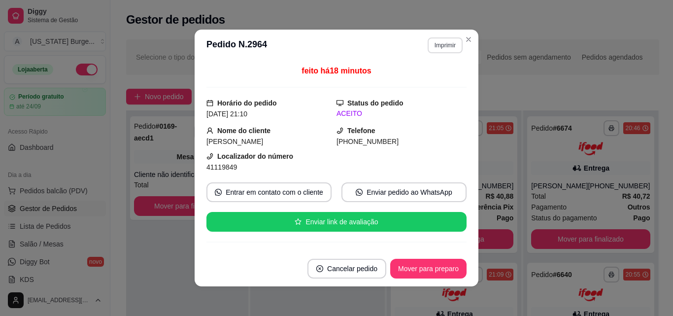
click at [429, 42] on button "Imprimir" at bounding box center [445, 45] width 35 height 16
click at [412, 86] on button "Epson" at bounding box center [423, 80] width 71 height 16
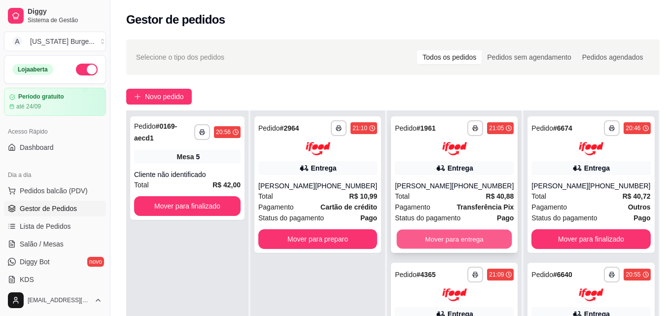
click at [439, 243] on button "Mover para entrega" at bounding box center [454, 238] width 115 height 19
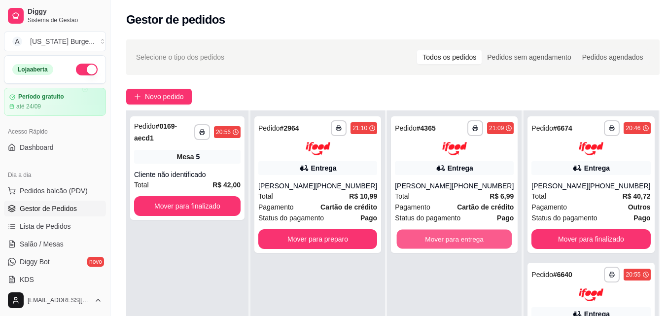
click at [439, 243] on button "Mover para entrega" at bounding box center [454, 238] width 115 height 19
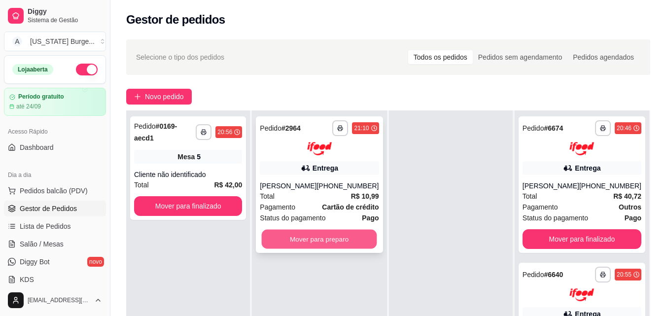
click at [359, 232] on button "Mover para preparo" at bounding box center [319, 238] width 115 height 19
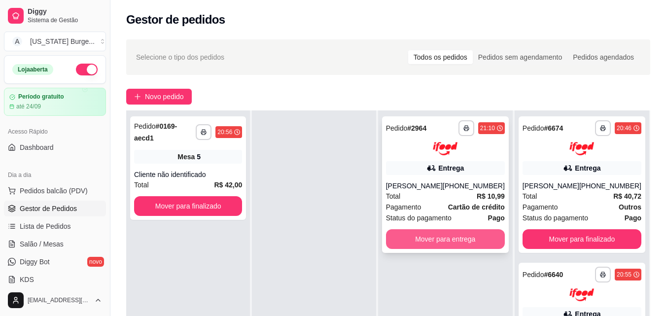
click at [436, 246] on button "Mover para entrega" at bounding box center [445, 239] width 119 height 20
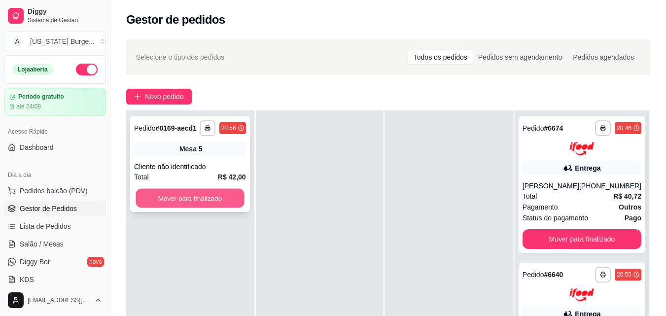
click at [204, 202] on button "Mover para finalizado" at bounding box center [190, 198] width 108 height 19
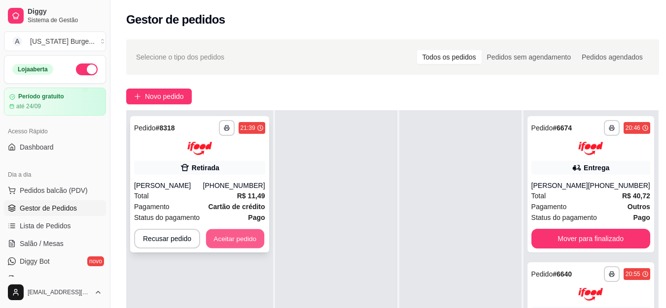
click at [239, 232] on button "Aceitar pedido" at bounding box center [235, 238] width 58 height 19
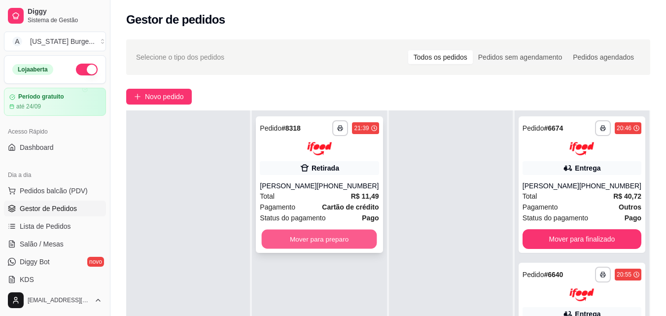
click at [296, 239] on button "Mover para preparo" at bounding box center [319, 238] width 115 height 19
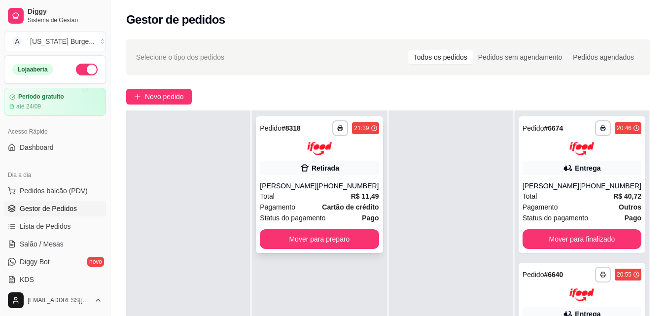
click at [325, 219] on span "Status do pagamento" at bounding box center [293, 217] width 66 height 11
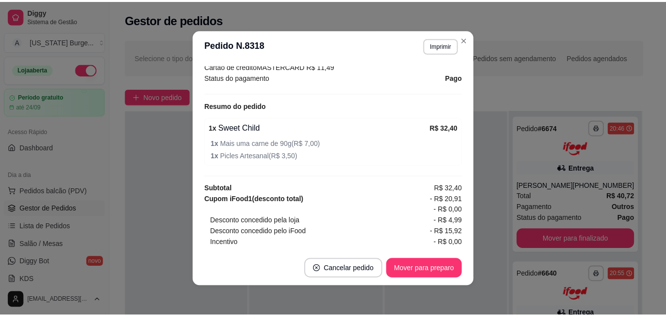
scroll to position [232, 0]
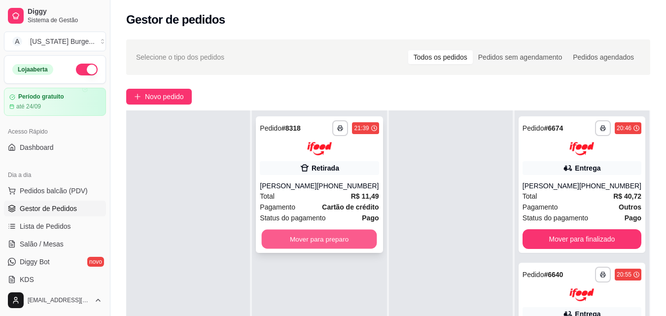
click at [313, 238] on button "Mover para preparo" at bounding box center [319, 238] width 115 height 19
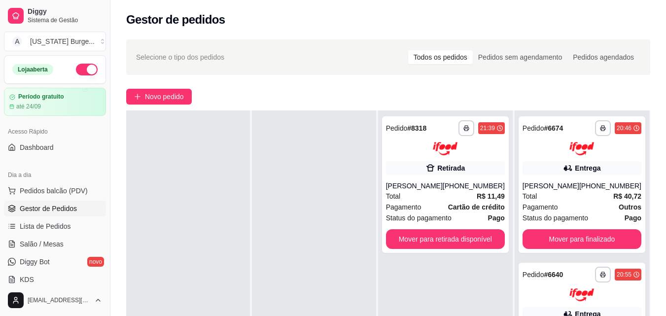
click at [657, 82] on div "**********" at bounding box center [387, 236] width 555 height 405
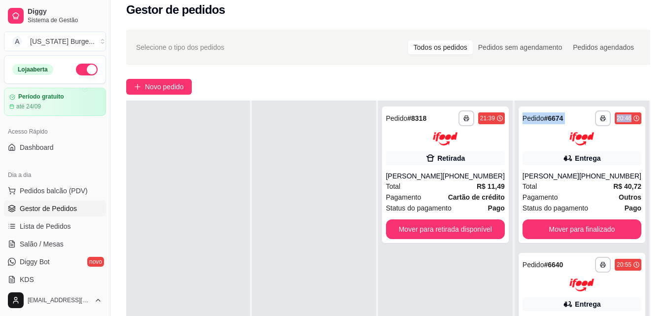
drag, startPoint x: 624, startPoint y: 123, endPoint x: 645, endPoint y: 97, distance: 32.9
click at [645, 97] on div "**********" at bounding box center [387, 226] width 555 height 405
click at [455, 179] on div "[PHONE_NUMBER]" at bounding box center [474, 176] width 62 height 10
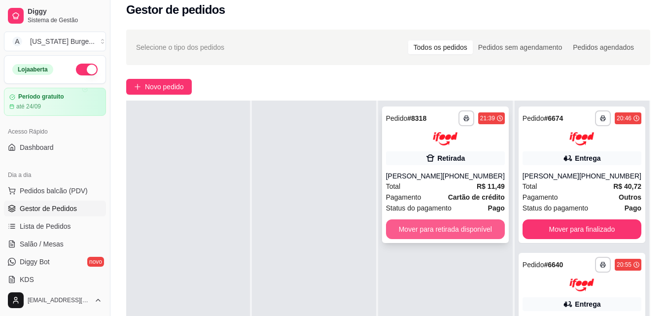
click at [423, 225] on button "Mover para retirada disponível" at bounding box center [445, 229] width 119 height 20
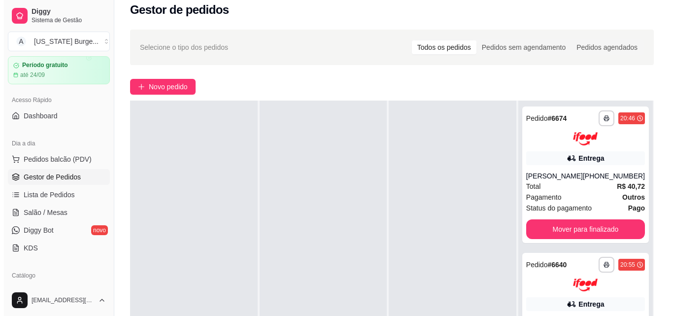
scroll to position [0, 0]
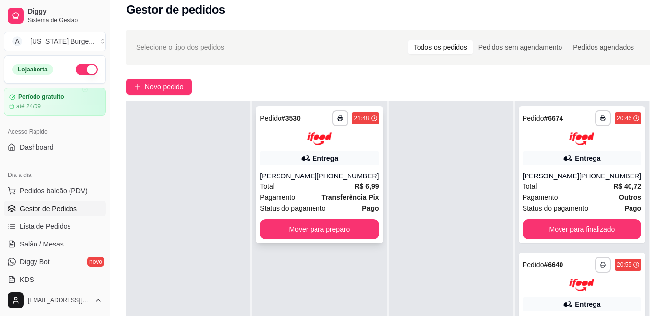
click at [333, 196] on strong "Transferência Pix" at bounding box center [350, 197] width 57 height 8
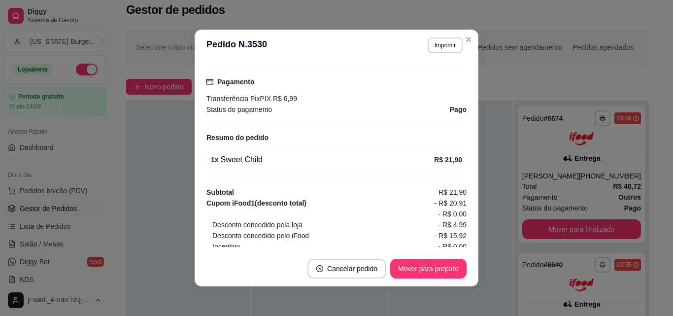
scroll to position [281, 0]
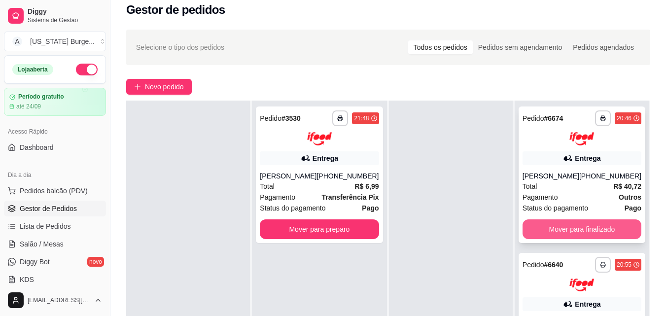
click at [541, 239] on button "Mover para finalizado" at bounding box center [581, 229] width 119 height 20
click at [539, 237] on button "Mover para finalizado" at bounding box center [581, 229] width 119 height 20
click at [561, 220] on button "Mover para finalizado" at bounding box center [581, 229] width 119 height 20
click at [545, 231] on button "Mover para finalizado" at bounding box center [581, 228] width 115 height 19
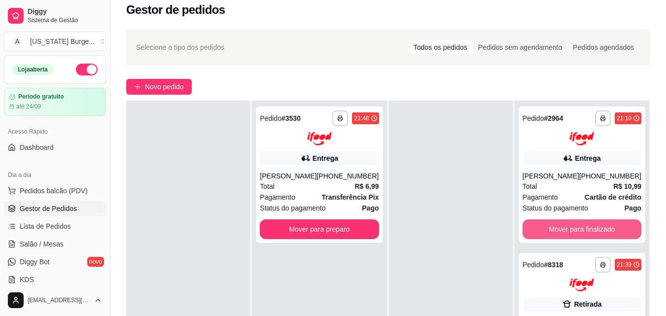
click at [545, 231] on button "Mover para finalizado" at bounding box center [581, 229] width 119 height 20
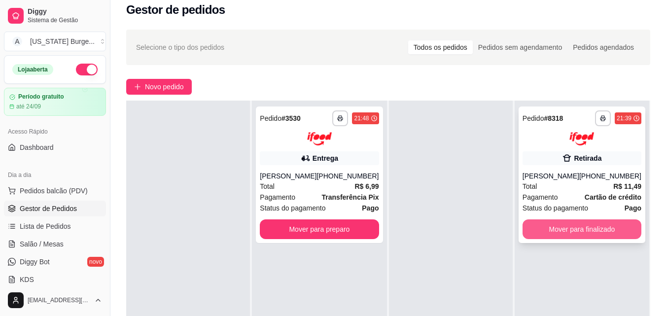
click at [545, 231] on button "Mover para finalizado" at bounding box center [581, 229] width 119 height 20
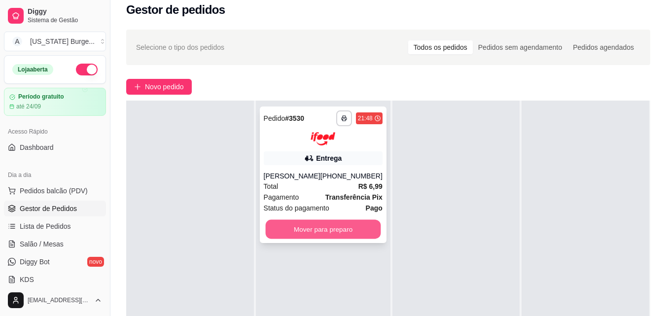
click at [307, 231] on button "Mover para preparo" at bounding box center [322, 228] width 115 height 19
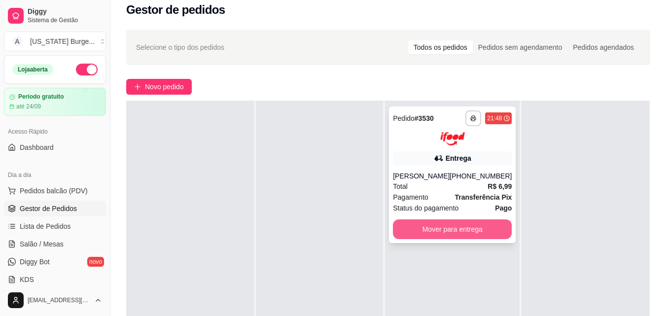
click at [469, 230] on button "Mover para entrega" at bounding box center [452, 229] width 119 height 20
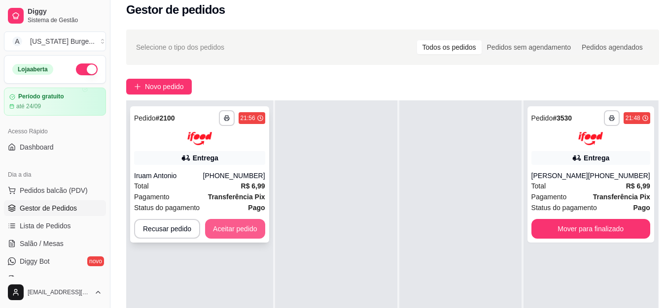
click at [244, 232] on button "Aceitar pedido" at bounding box center [235, 229] width 60 height 20
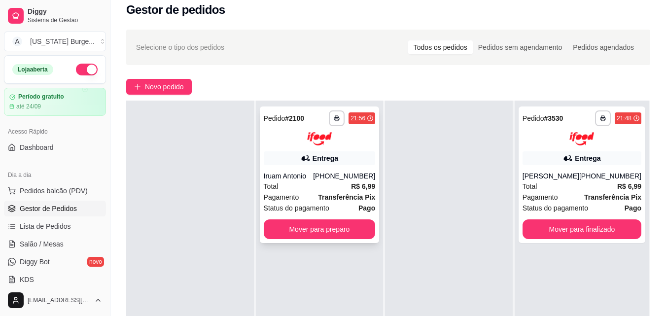
click at [344, 169] on div "**********" at bounding box center [320, 174] width 120 height 136
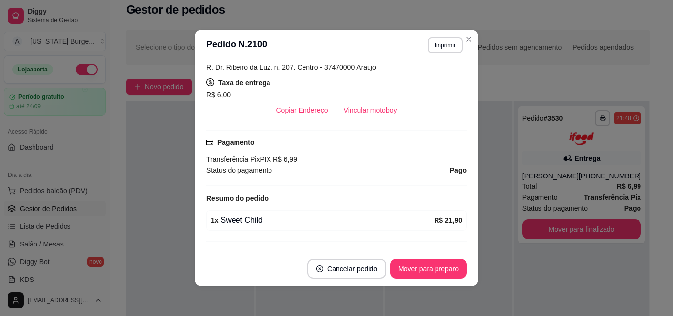
scroll to position [179, 0]
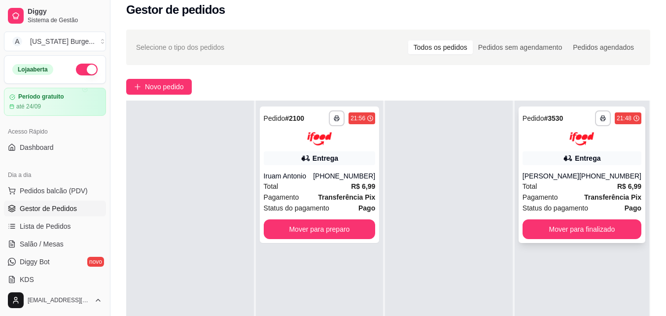
click at [545, 171] on div "[PERSON_NAME]" at bounding box center [550, 176] width 57 height 10
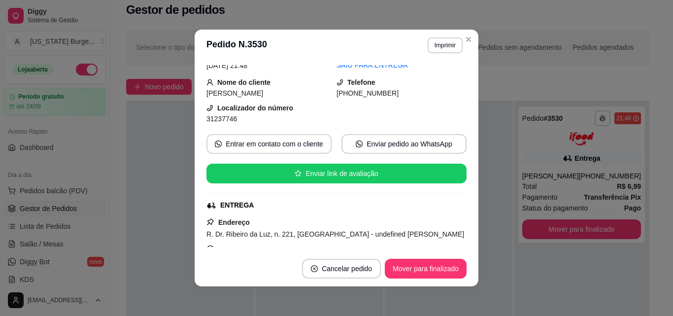
scroll to position [81, 0]
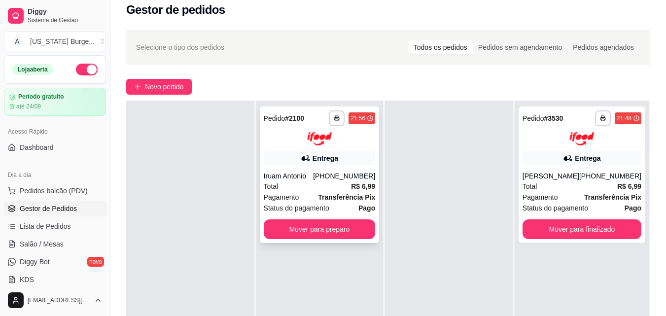
click at [311, 189] on div "Total R$ 6,99" at bounding box center [320, 186] width 112 height 11
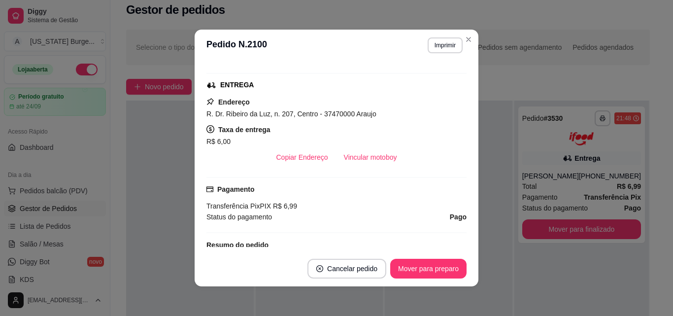
scroll to position [170, 0]
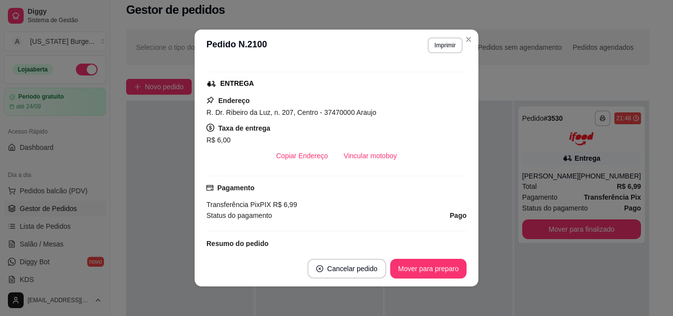
click at [467, 30] on header "**********" at bounding box center [337, 46] width 284 height 32
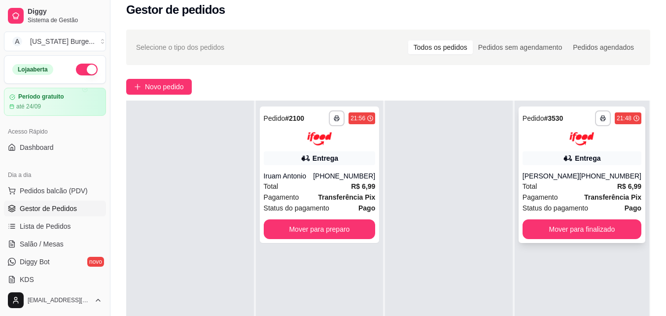
click at [566, 203] on span "Status do pagamento" at bounding box center [555, 208] width 66 height 11
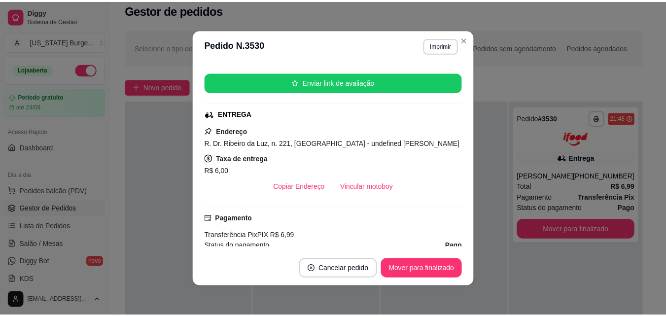
scroll to position [141, 0]
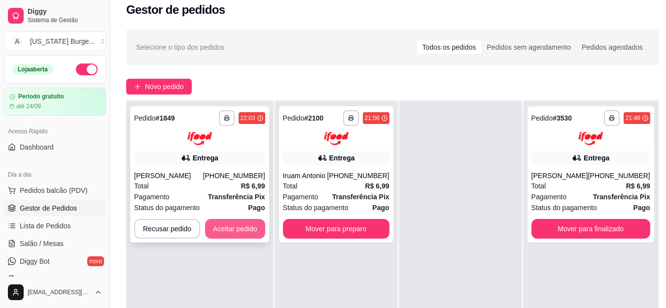
click at [241, 235] on button "Aceitar pedido" at bounding box center [235, 229] width 60 height 20
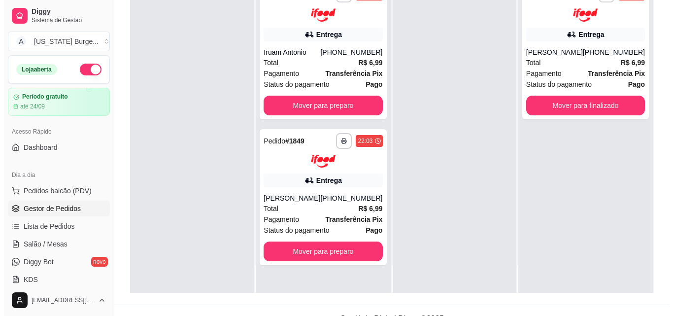
scroll to position [147, 0]
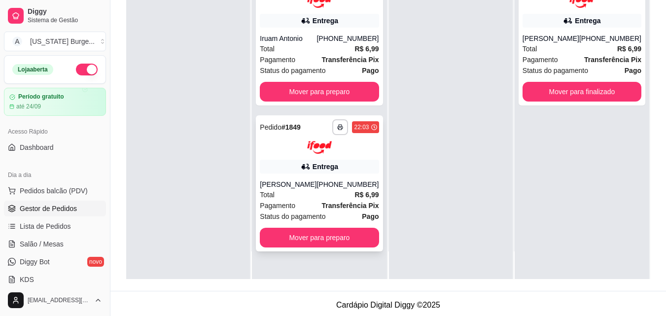
click at [320, 197] on div "**********" at bounding box center [319, 183] width 127 height 136
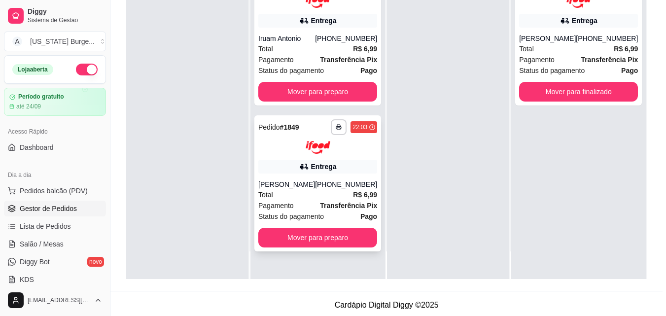
click at [320, 198] on button "Entrar em contato com o cliente" at bounding box center [264, 193] width 128 height 20
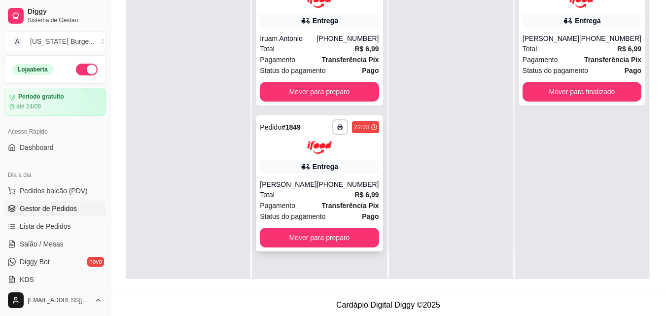
click at [326, 190] on div "Total R$ 6,99" at bounding box center [319, 194] width 119 height 11
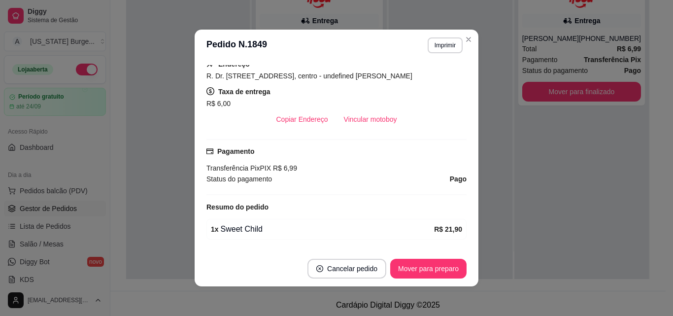
scroll to position [199, 0]
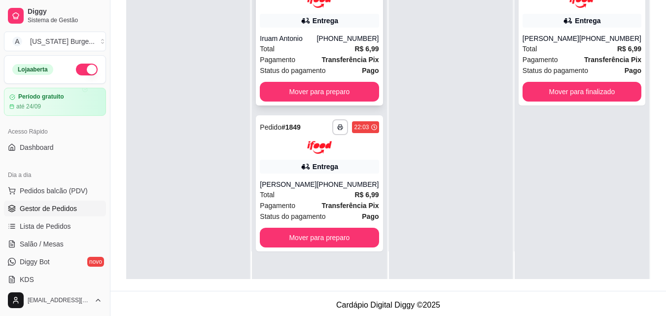
click at [313, 54] on div "Pagamento Transferência Pix" at bounding box center [319, 59] width 119 height 11
click at [316, 180] on div "[PERSON_NAME]" at bounding box center [288, 184] width 57 height 10
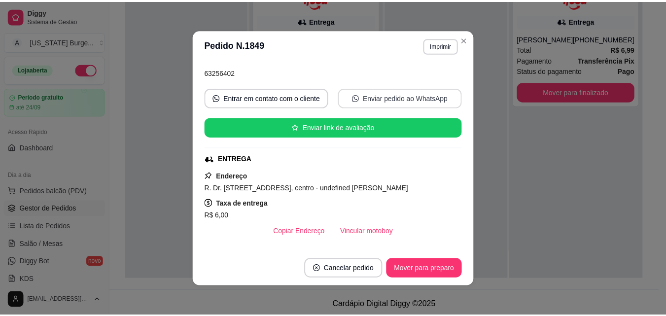
scroll to position [57, 0]
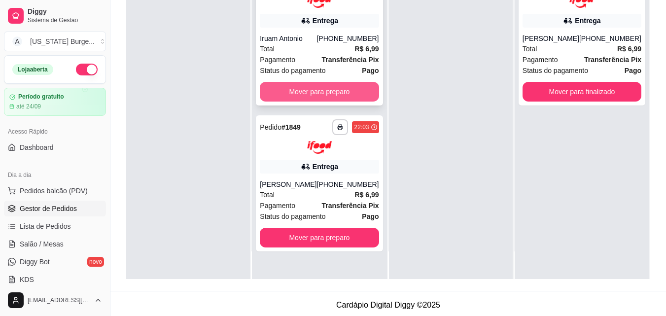
click at [345, 87] on button "Mover para preparo" at bounding box center [319, 92] width 119 height 20
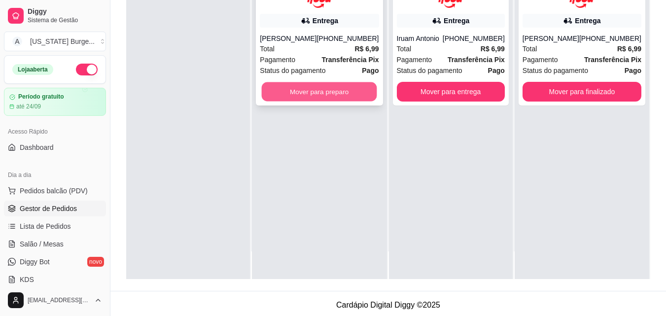
click at [354, 97] on button "Mover para preparo" at bounding box center [319, 91] width 115 height 19
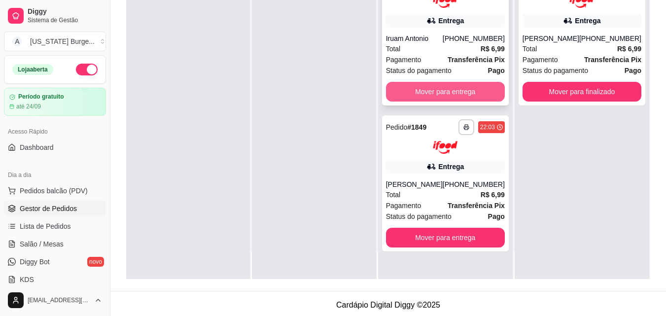
click at [432, 94] on button "Mover para entrega" at bounding box center [445, 92] width 119 height 20
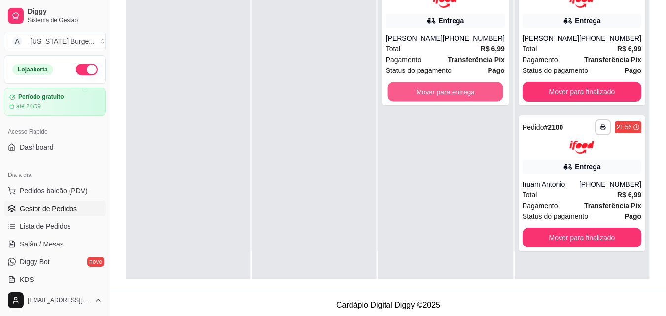
click at [432, 94] on button "Mover para entrega" at bounding box center [444, 91] width 115 height 19
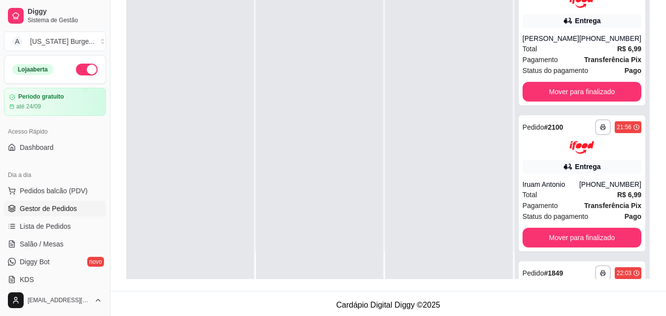
scroll to position [0, 0]
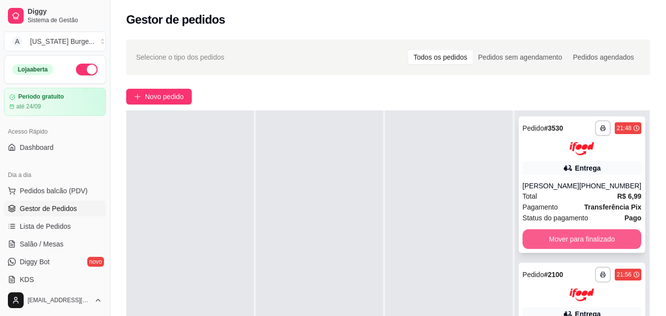
click at [543, 243] on button "Mover para finalizado" at bounding box center [581, 239] width 119 height 20
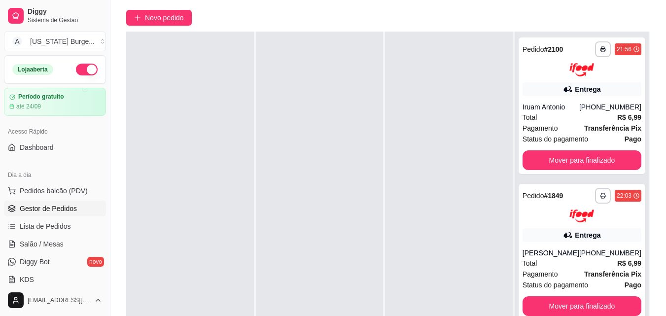
scroll to position [68, 0]
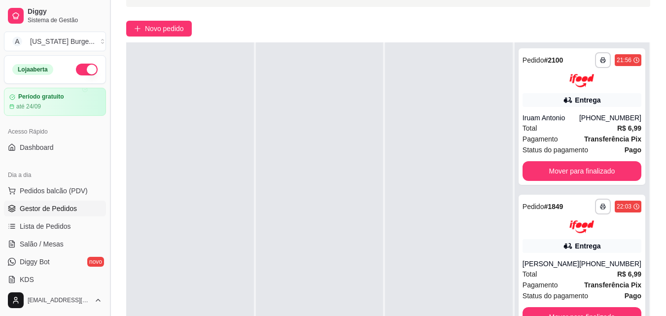
click at [106, 105] on button "Toggle Sidebar" at bounding box center [110, 158] width 8 height 316
click at [106, 105] on div "**********" at bounding box center [333, 165] width 666 height 466
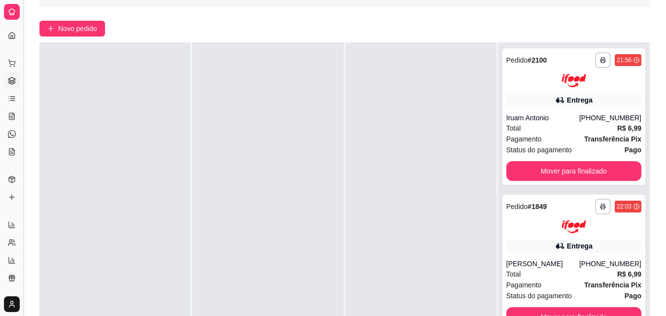
click at [20, 90] on button "Toggle Sidebar" at bounding box center [23, 158] width 8 height 316
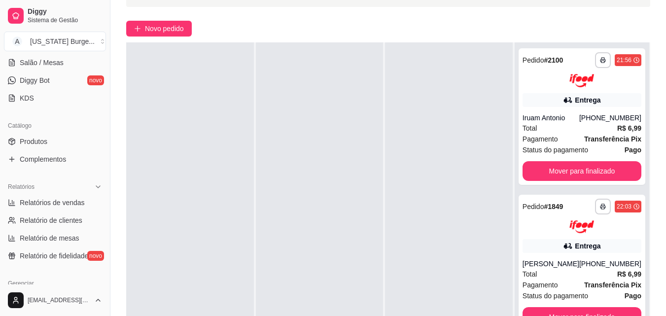
scroll to position [209, 0]
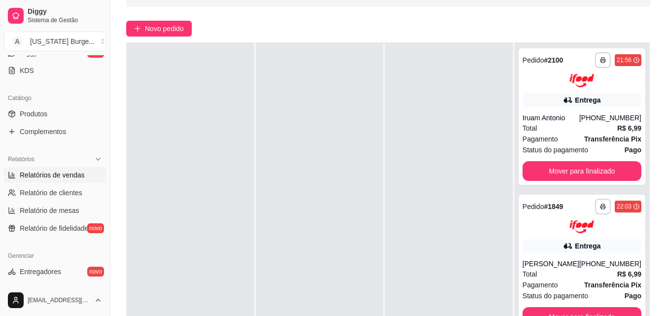
click at [67, 171] on span "Relatórios de vendas" at bounding box center [52, 175] width 65 height 10
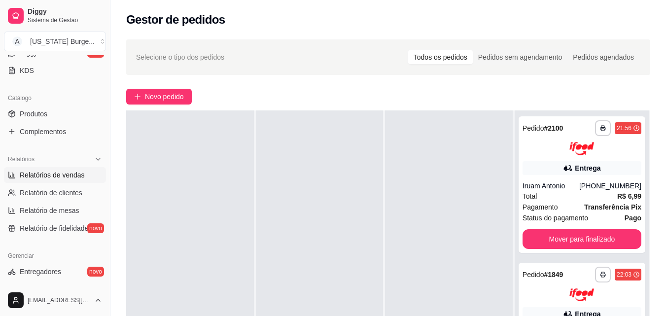
select select "ALL"
select select "0"
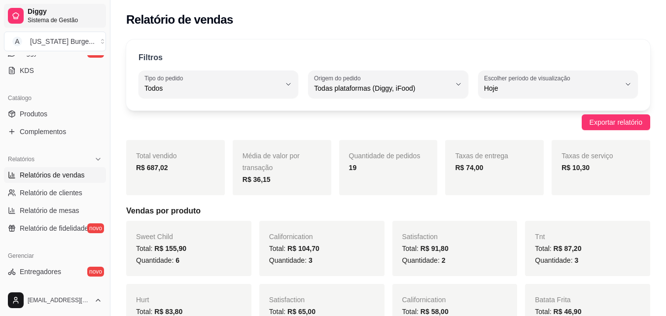
click at [25, 15] on link "Diggy Sistema de Gestão" at bounding box center [55, 16] width 102 height 24
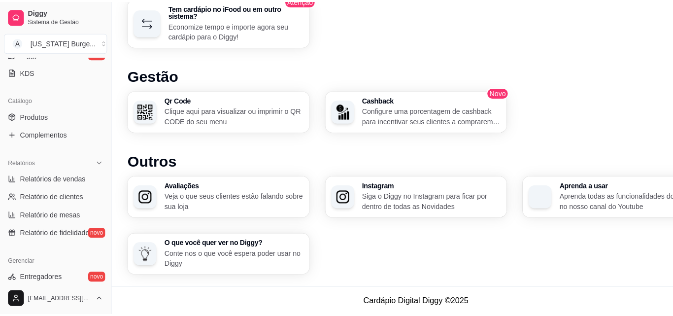
scroll to position [569, 0]
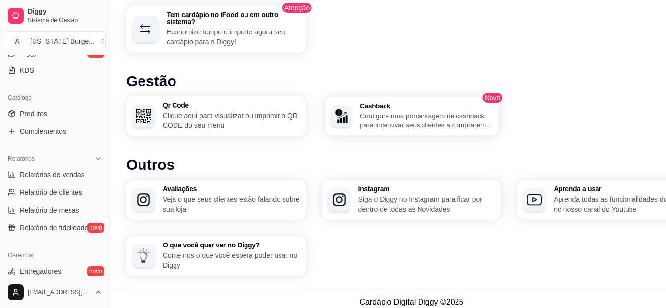
click at [450, 119] on p "Configure uma porcentagem de cashback para incentivar seus clientes a comprarem…" at bounding box center [426, 120] width 133 height 19
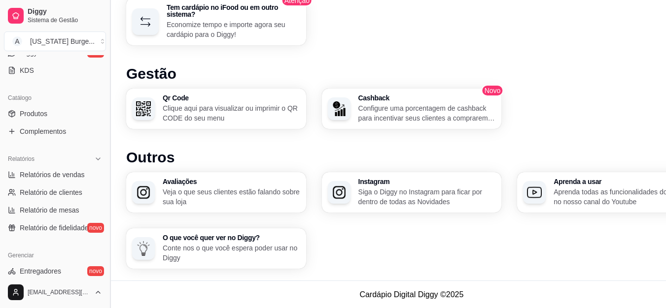
click at [107, 174] on button "Toggle Sidebar" at bounding box center [110, 154] width 8 height 308
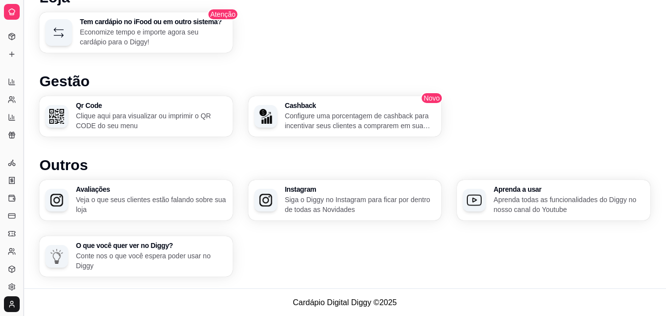
scroll to position [142, 0]
click at [26, 161] on button "Toggle Sidebar" at bounding box center [23, 158] width 8 height 316
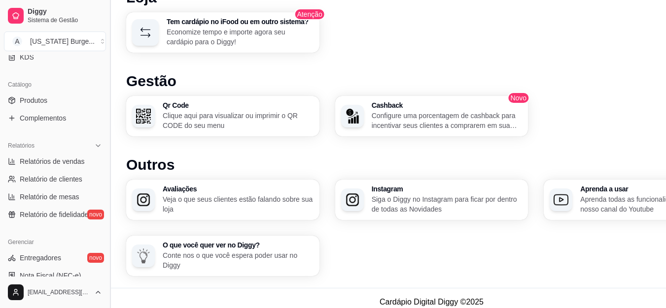
scroll to position [222, 0]
click at [67, 177] on span "Relatório de clientes" at bounding box center [51, 179] width 63 height 10
select select "30"
select select "HIGHEST_TOTAL_SPENT_WITH_ORDERS"
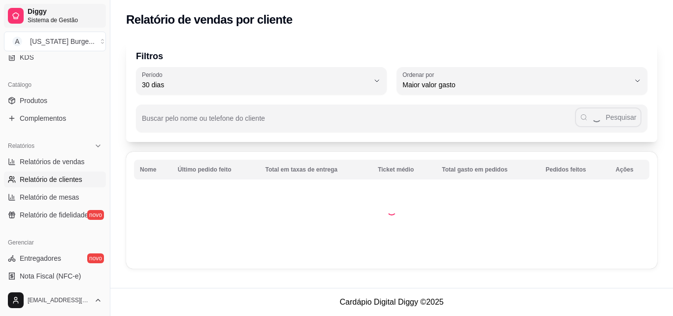
click at [48, 8] on span "Diggy" at bounding box center [65, 11] width 74 height 9
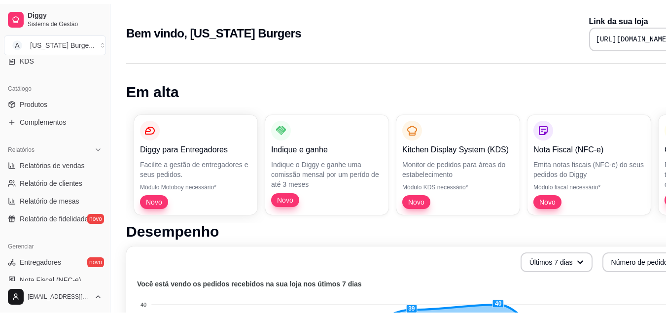
scroll to position [22, 0]
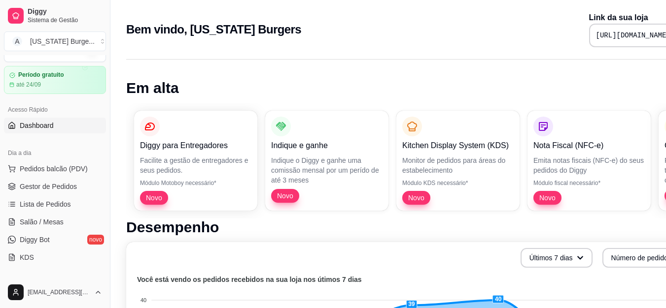
click at [40, 125] on span "Dashboard" at bounding box center [37, 126] width 34 height 10
click at [40, 126] on span "Dashboard" at bounding box center [37, 126] width 34 height 10
click at [60, 126] on link "Dashboard" at bounding box center [55, 126] width 102 height 16
click at [50, 193] on link "Gestor de Pedidos" at bounding box center [55, 187] width 102 height 16
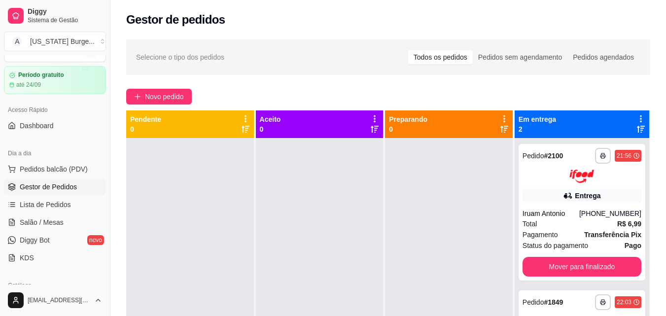
click at [350, 56] on div "Selecione o tipo dos pedidos Todos os pedidos Pedidos sem agendamento Pedidos a…" at bounding box center [388, 57] width 504 height 16
click at [640, 11] on div "Gestor de pedidos" at bounding box center [387, 17] width 555 height 34
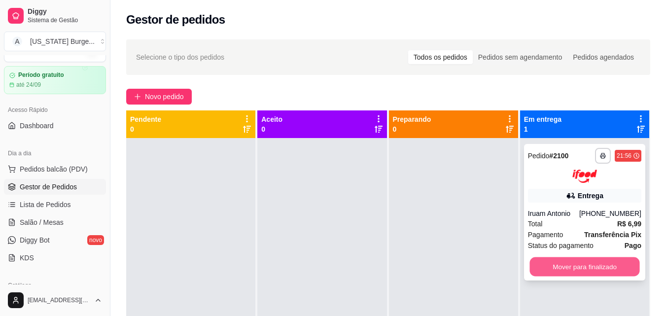
click at [539, 258] on button "Mover para finalizado" at bounding box center [584, 266] width 110 height 19
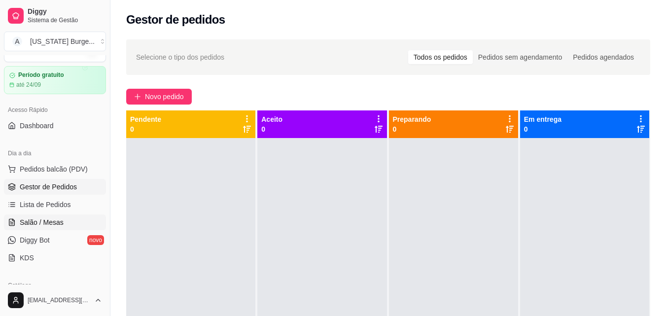
click at [51, 221] on span "Salão / Mesas" at bounding box center [42, 222] width 44 height 10
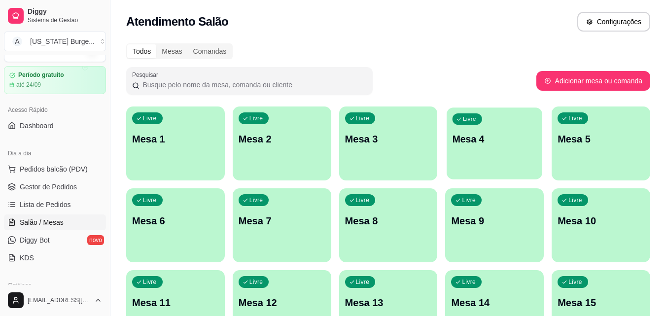
click at [470, 150] on div "Livre Mesa 4" at bounding box center [494, 137] width 96 height 60
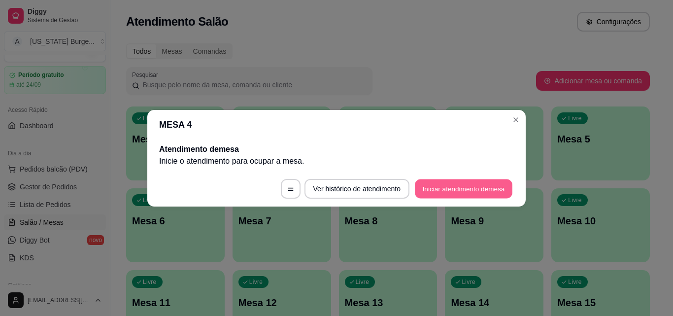
click at [437, 192] on button "Iniciar atendimento de mesa" at bounding box center [464, 188] width 98 height 19
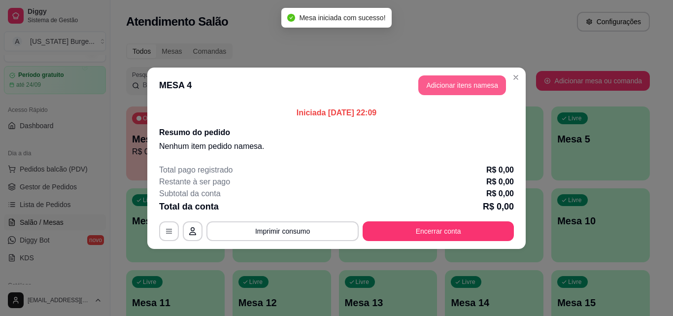
click at [427, 81] on button "Adicionar itens na mesa" at bounding box center [462, 85] width 88 height 20
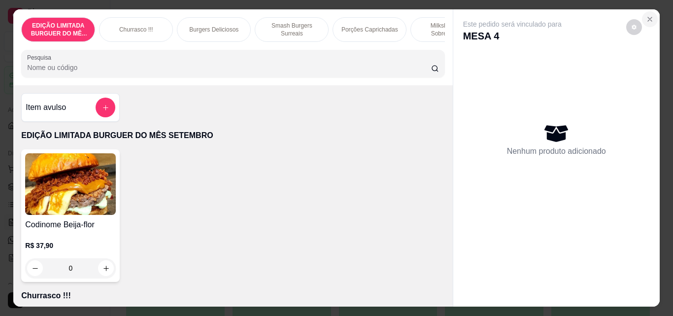
click at [646, 15] on icon "Close" at bounding box center [650, 19] width 8 height 8
